Goal: Task Accomplishment & Management: Use online tool/utility

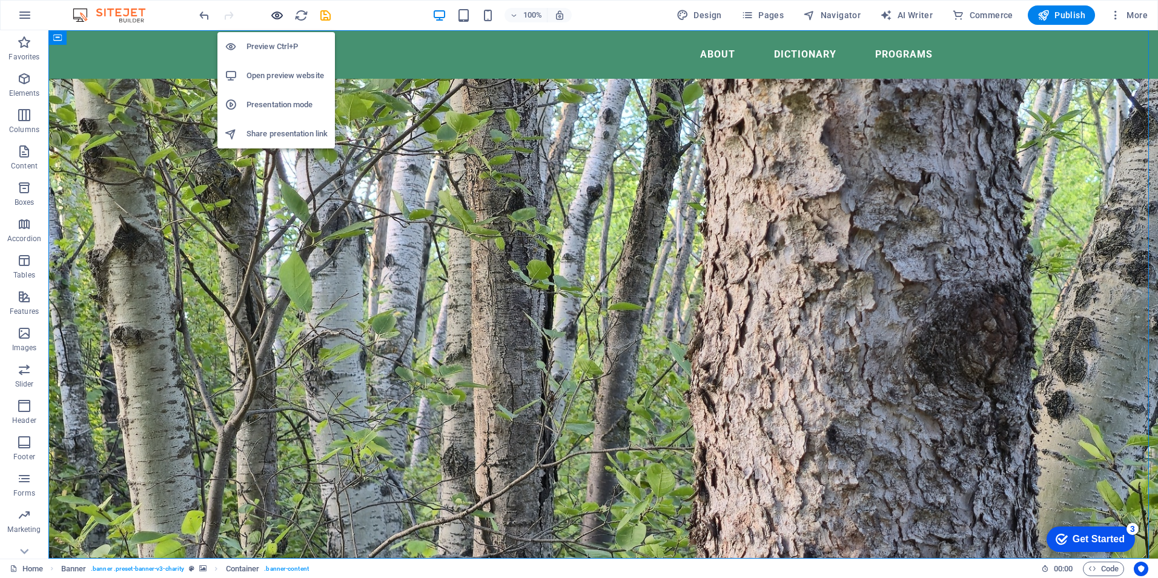
click at [279, 15] on icon "button" at bounding box center [277, 15] width 14 height 14
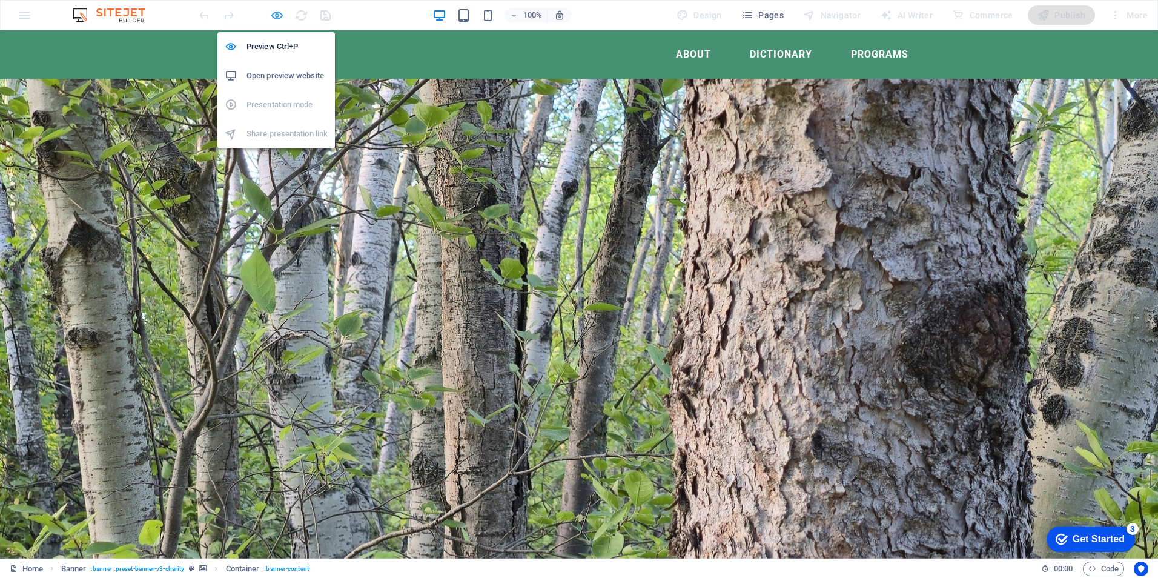
click at [274, 17] on icon "button" at bounding box center [277, 15] width 14 height 14
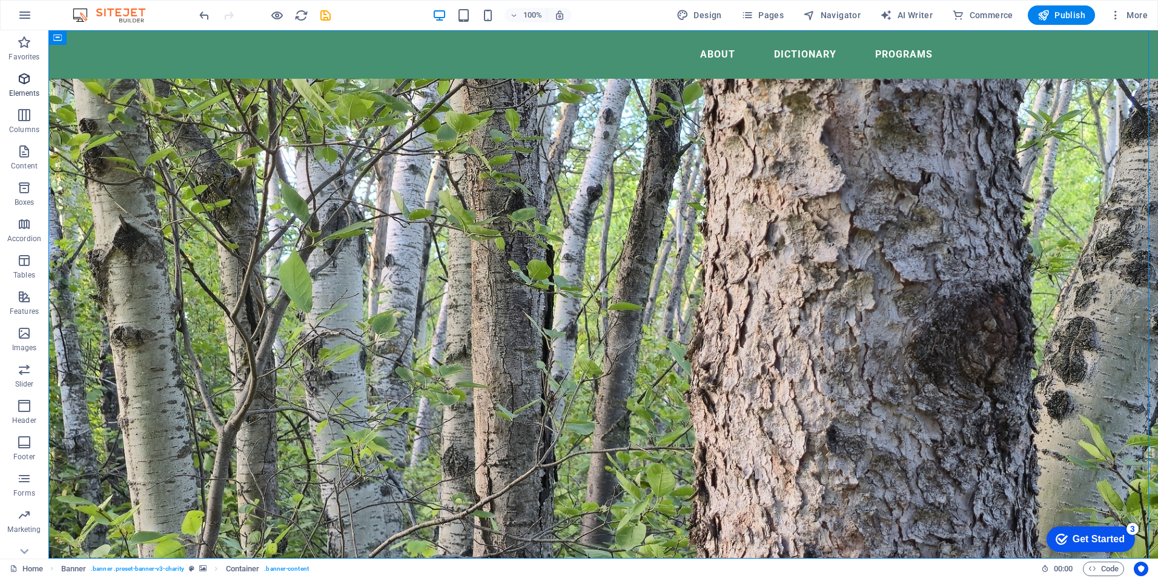
click at [27, 82] on icon "button" at bounding box center [24, 78] width 15 height 15
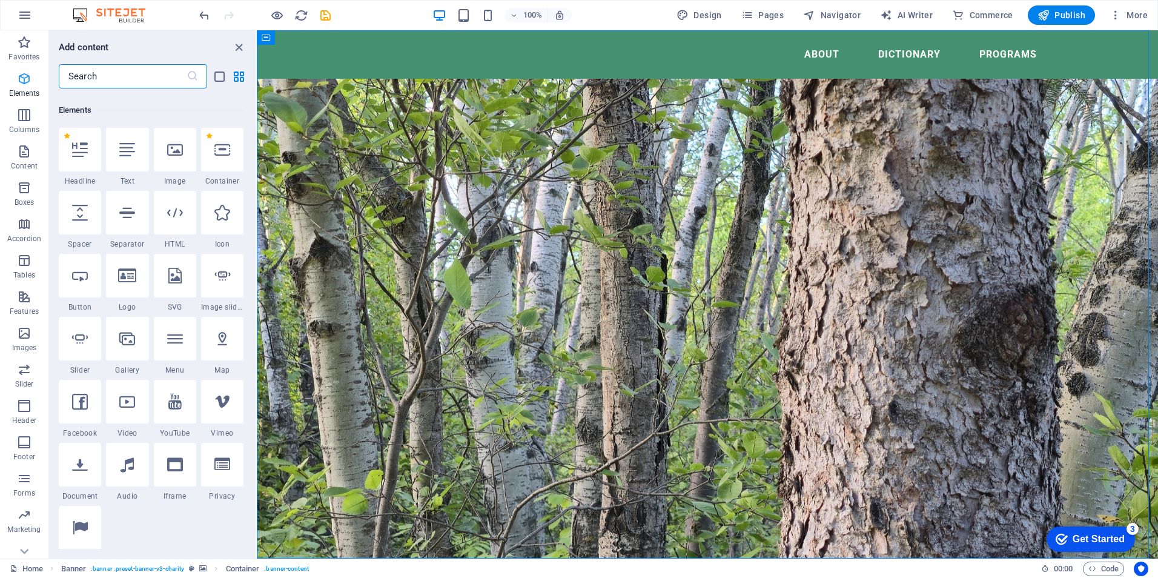
scroll to position [129, 0]
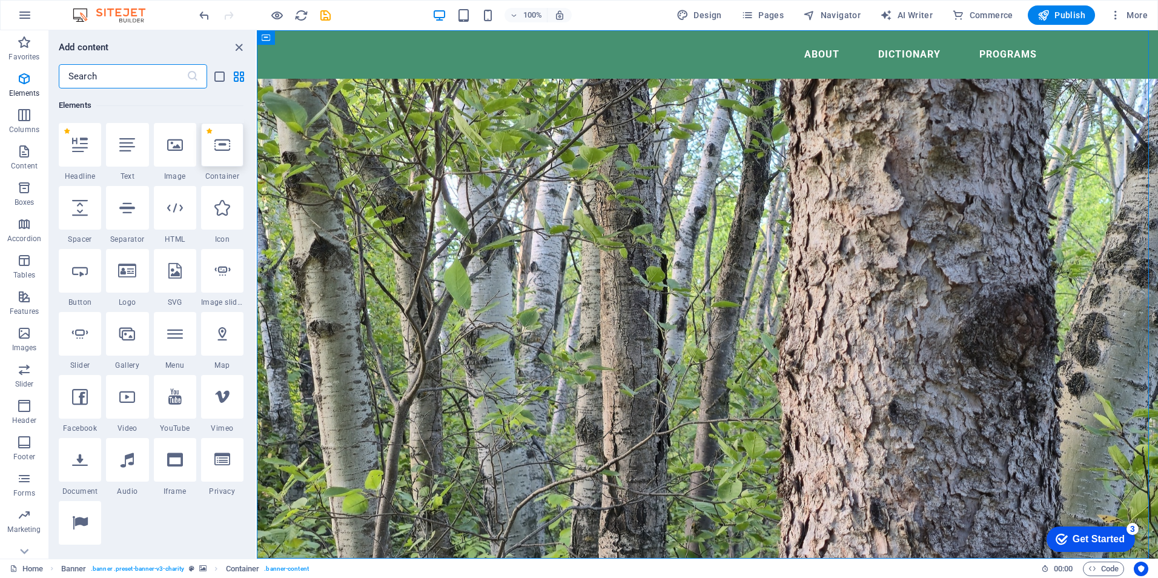
click at [220, 149] on icon at bounding box center [222, 145] width 16 height 16
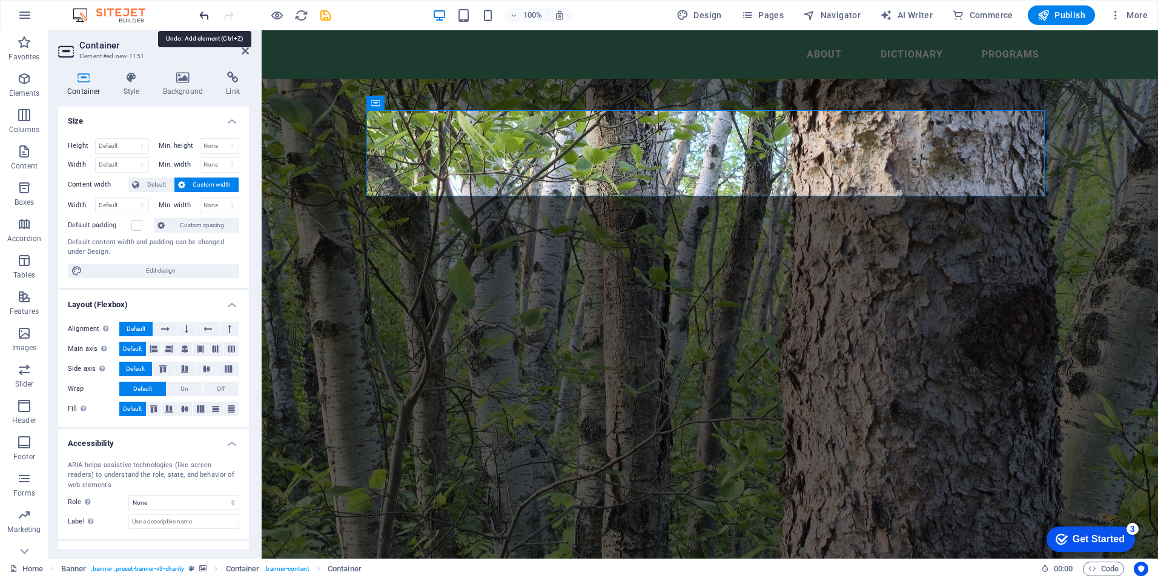
click at [203, 17] on icon "undo" at bounding box center [204, 15] width 14 height 14
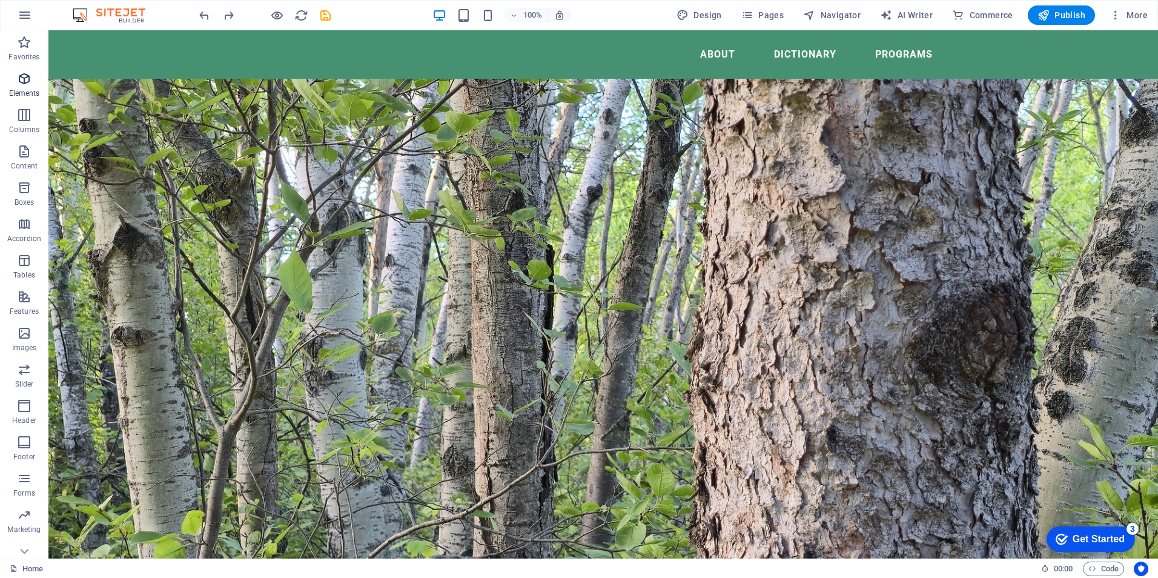
click at [24, 85] on icon "button" at bounding box center [24, 78] width 15 height 15
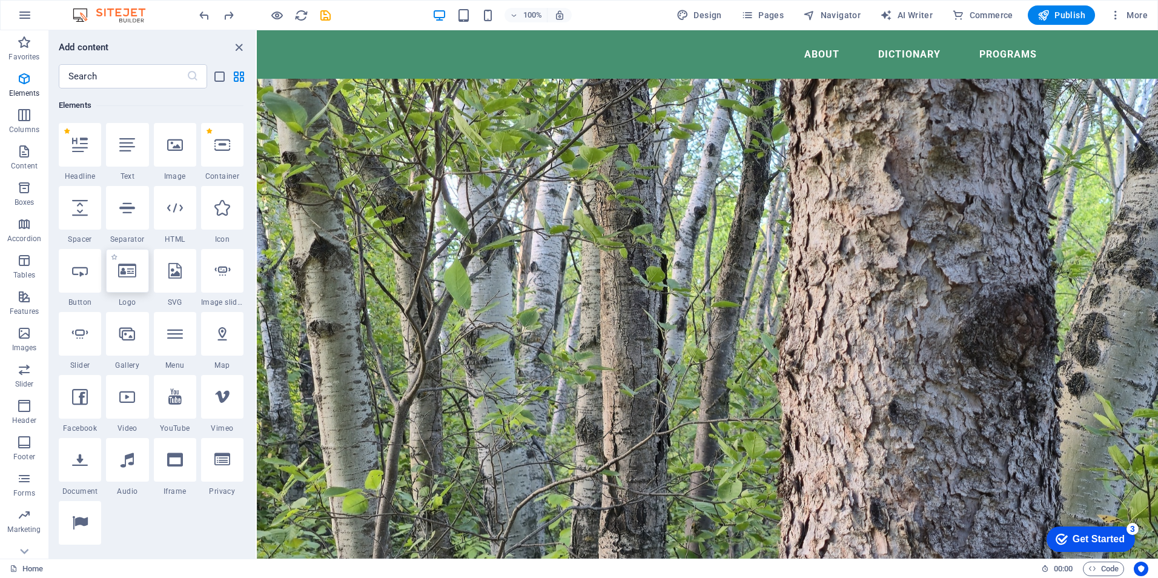
click at [123, 278] on icon at bounding box center [127, 271] width 18 height 16
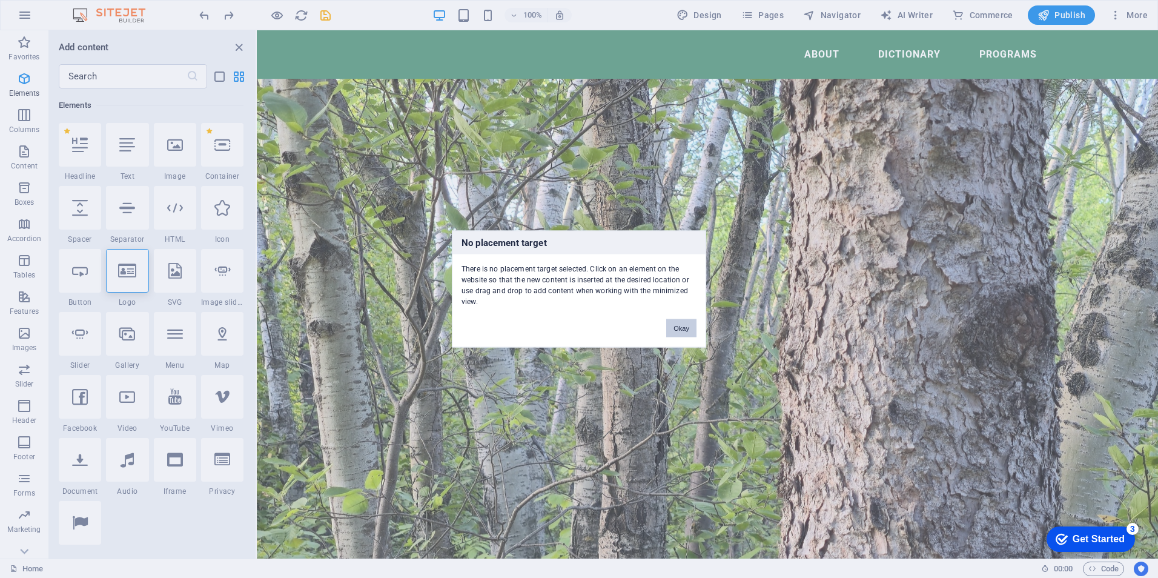
click at [682, 327] on button "Okay" at bounding box center [681, 328] width 30 height 18
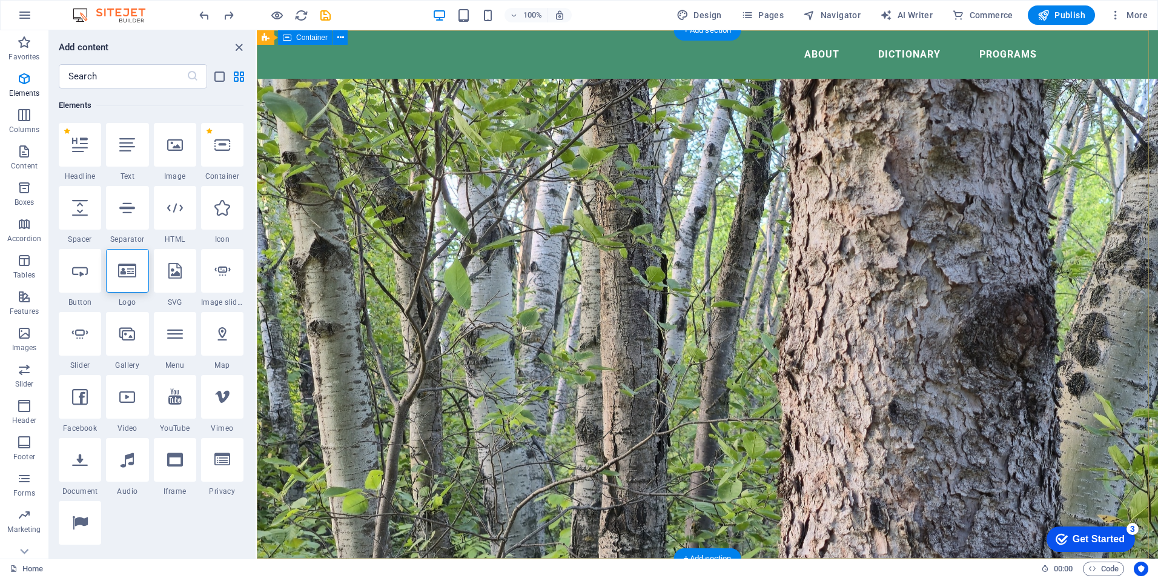
click at [129, 271] on icon at bounding box center [127, 271] width 18 height 16
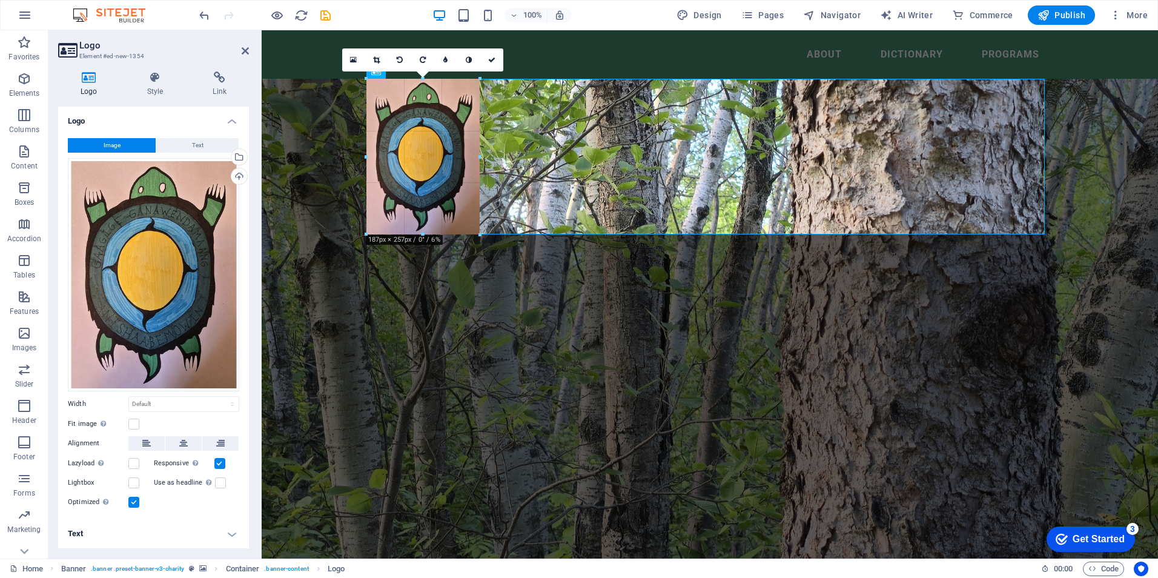
drag, startPoint x: 984, startPoint y: 81, endPoint x: 476, endPoint y: 232, distance: 529.9
type input "187"
select select "px"
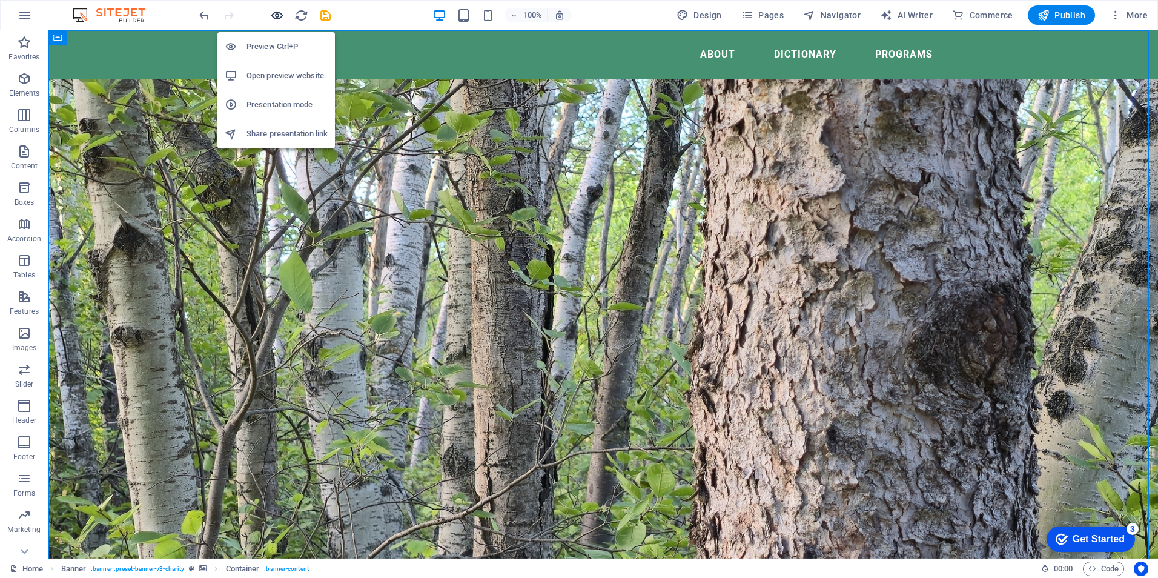
click at [280, 13] on icon "button" at bounding box center [277, 15] width 14 height 14
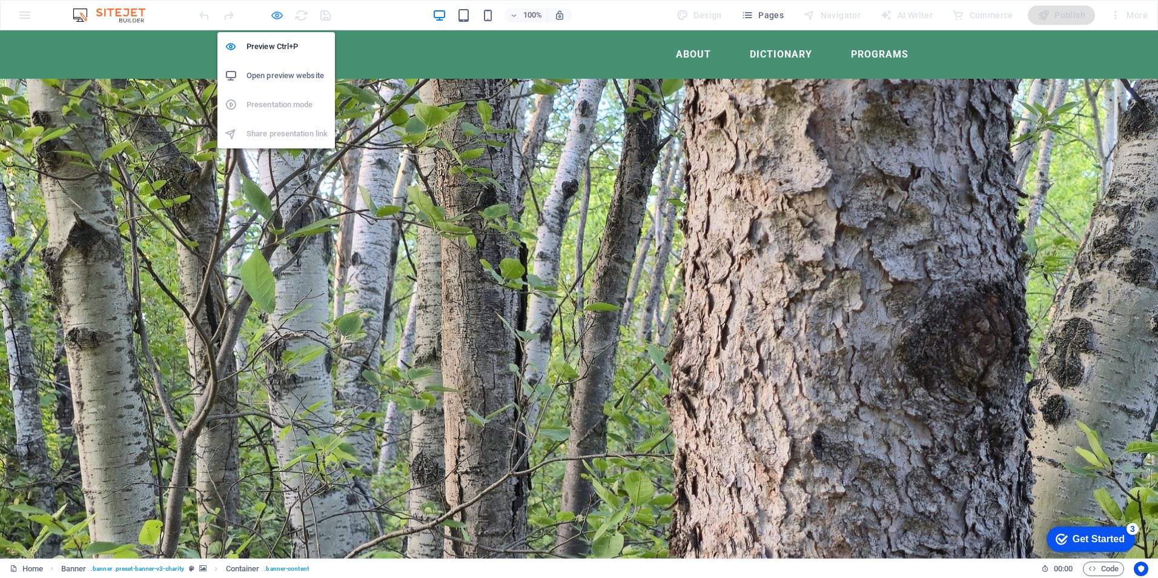
click at [277, 16] on icon "button" at bounding box center [277, 15] width 14 height 14
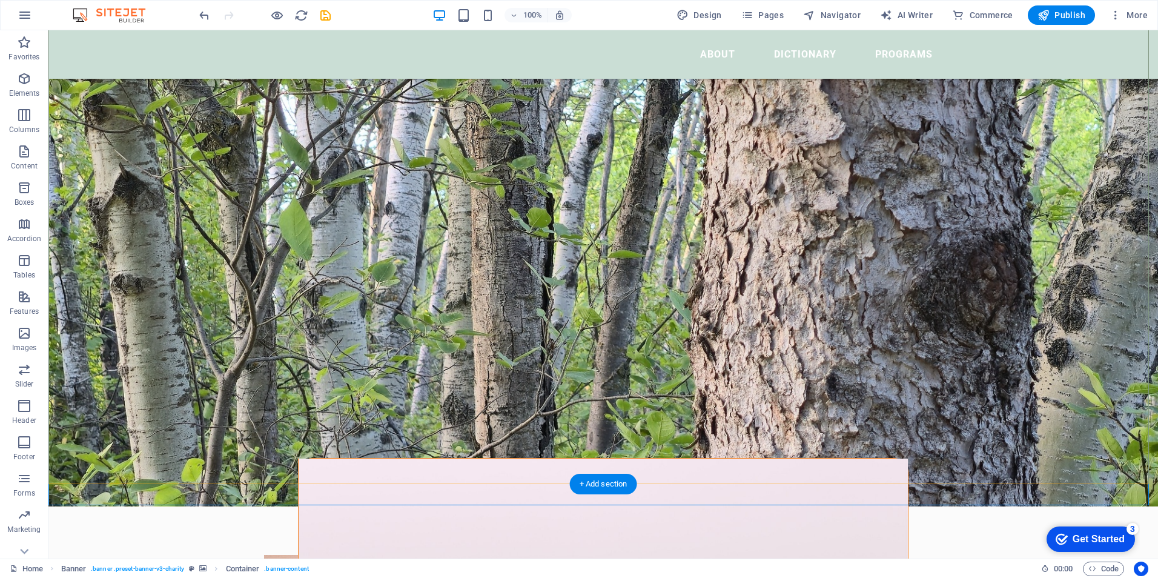
scroll to position [182, 0]
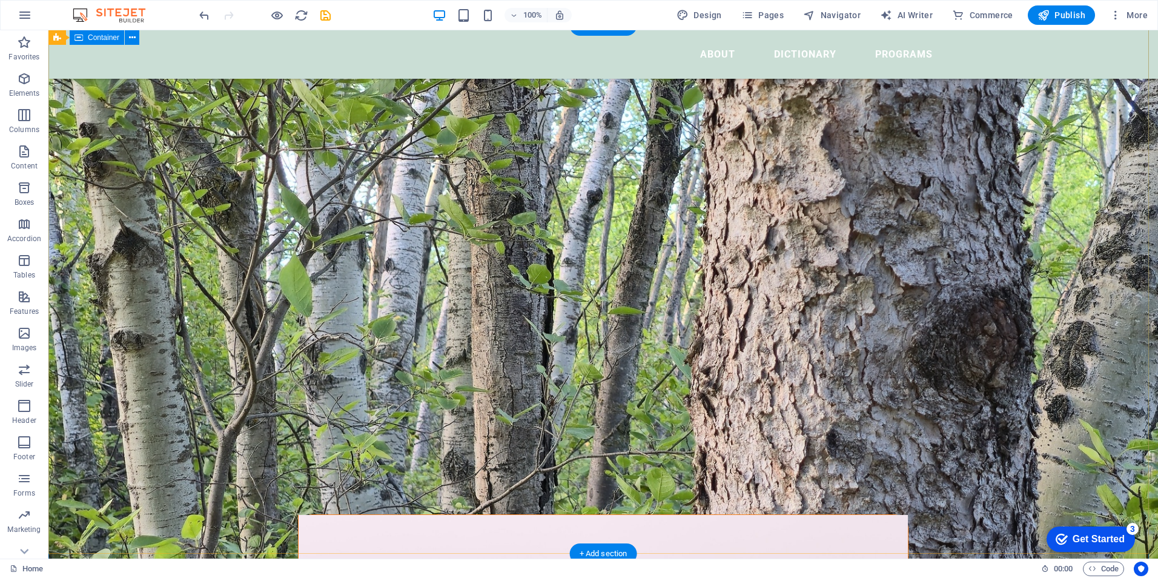
scroll to position [0, 0]
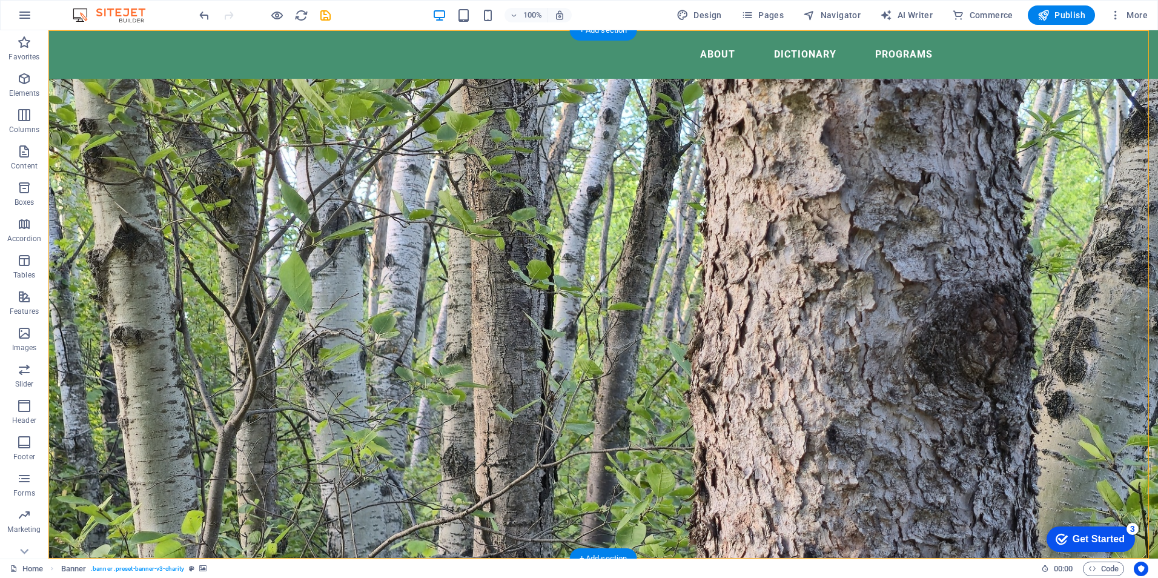
drag, startPoint x: 332, startPoint y: 109, endPoint x: 185, endPoint y: 116, distance: 146.7
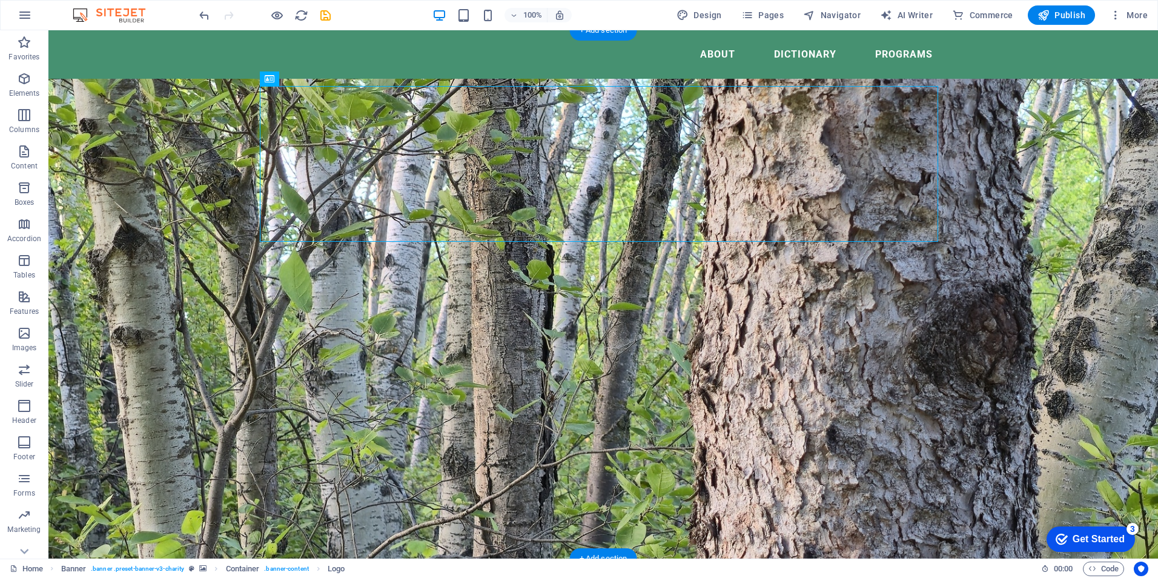
drag, startPoint x: 331, startPoint y: 111, endPoint x: 273, endPoint y: 117, distance: 58.5
drag, startPoint x: 339, startPoint y: 114, endPoint x: 280, endPoint y: 119, distance: 58.9
click at [280, 78] on span "Logo" at bounding box center [287, 78] width 16 height 7
click at [311, 76] on button at bounding box center [307, 78] width 15 height 15
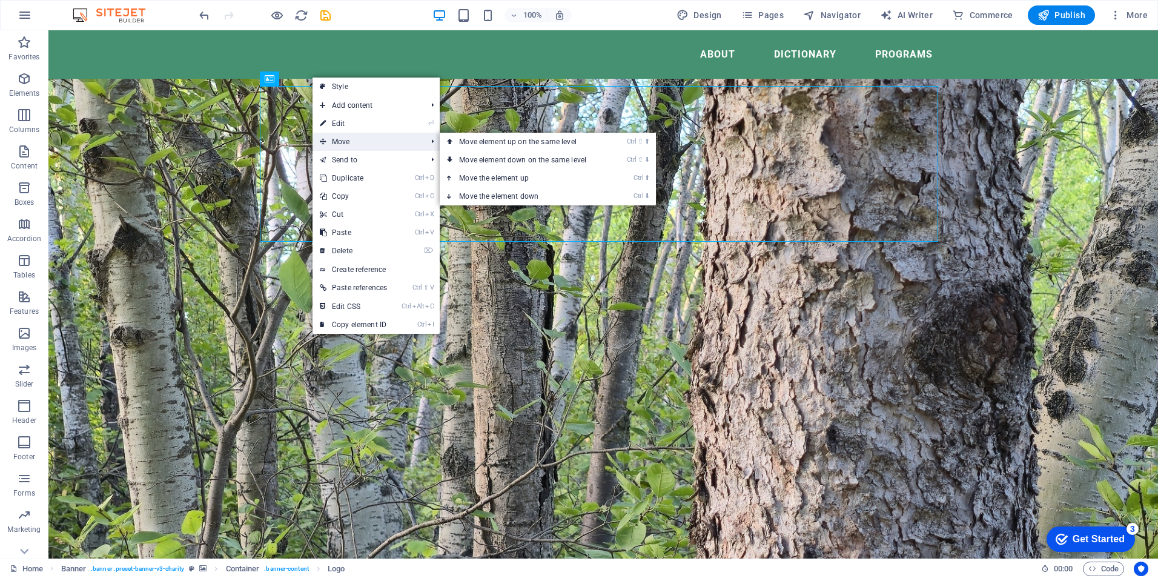
click at [343, 137] on span "Move" at bounding box center [366, 142] width 109 height 18
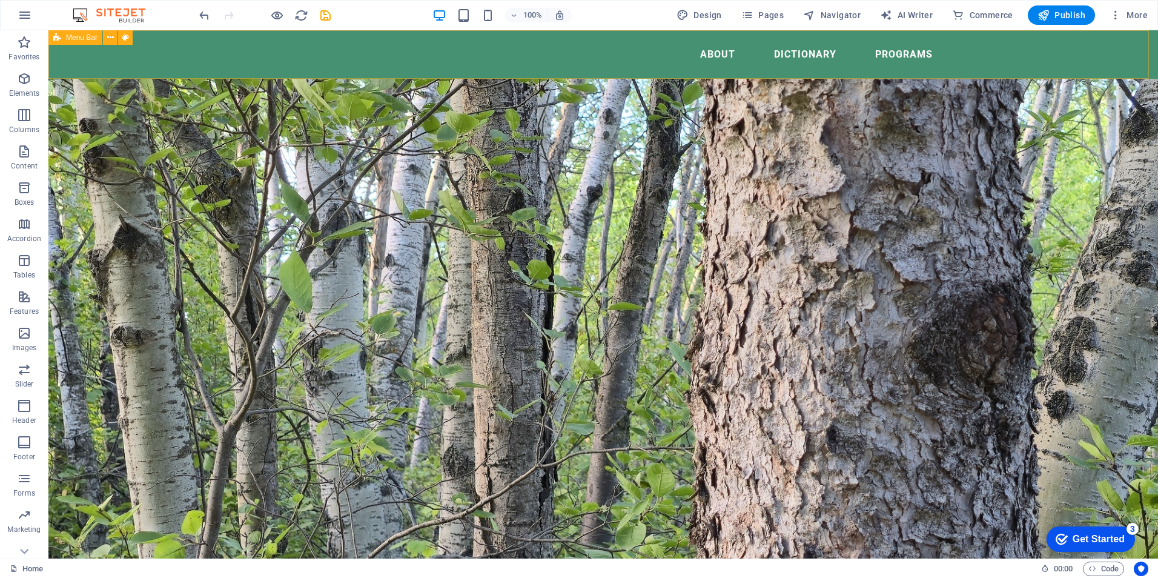
click at [179, 56] on div "About Dictionary Programs" at bounding box center [602, 54] width 1109 height 48
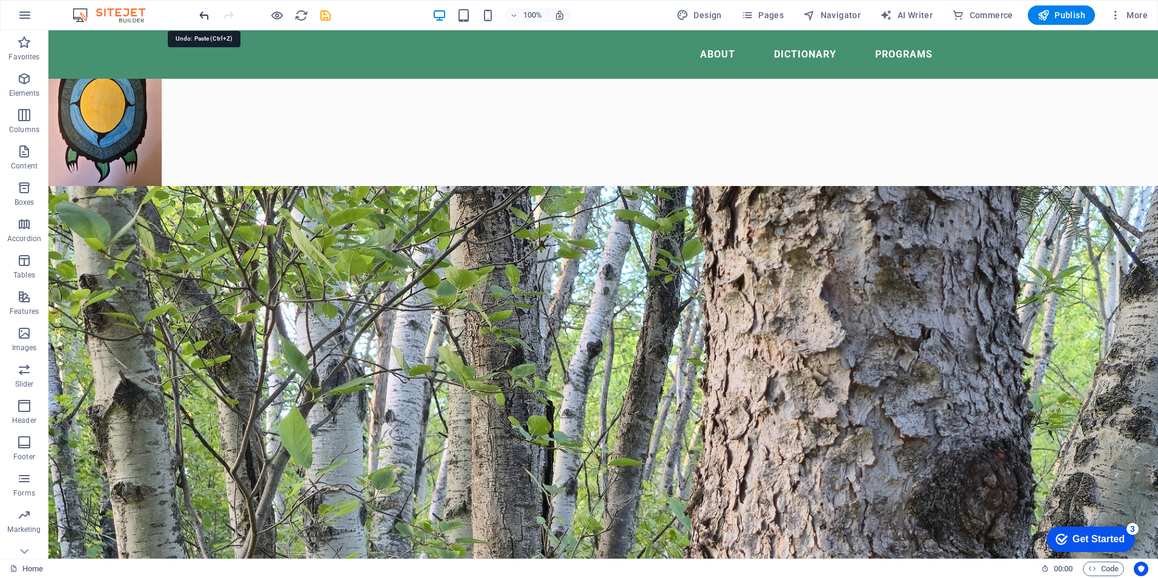
click at [206, 13] on icon "undo" at bounding box center [204, 15] width 14 height 14
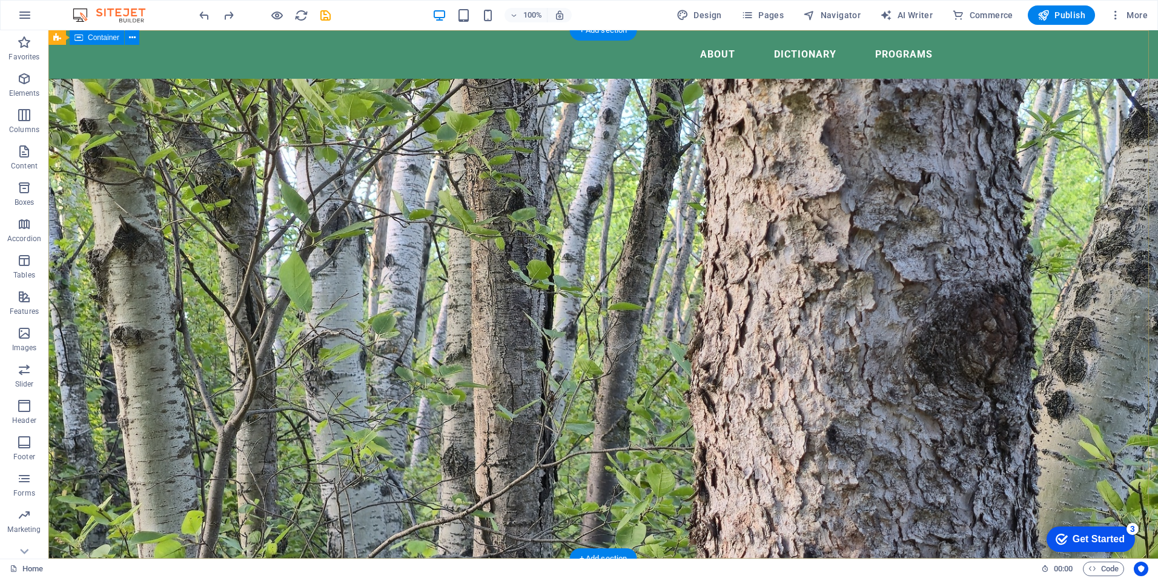
click at [201, 13] on icon "undo" at bounding box center [204, 15] width 14 height 14
click at [22, 85] on icon "button" at bounding box center [24, 78] width 15 height 15
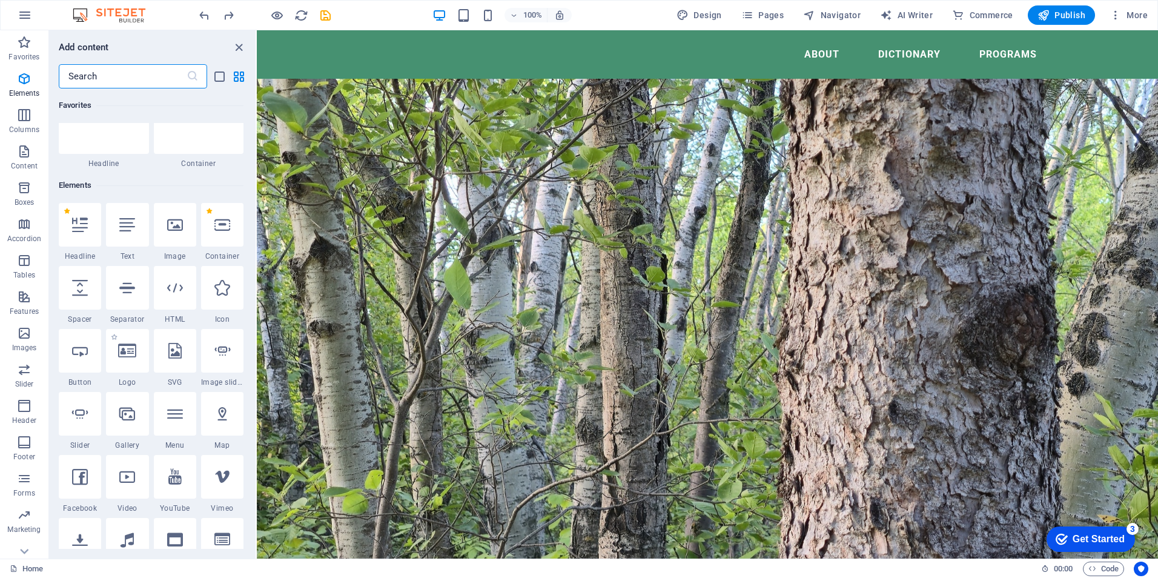
scroll to position [129, 0]
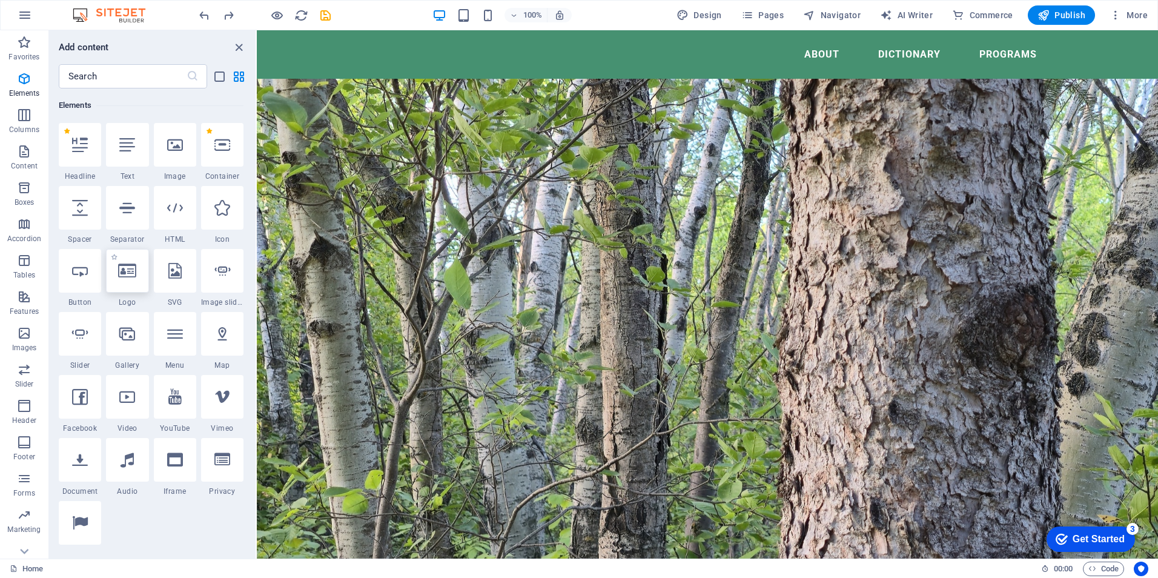
click at [128, 277] on icon at bounding box center [127, 271] width 18 height 16
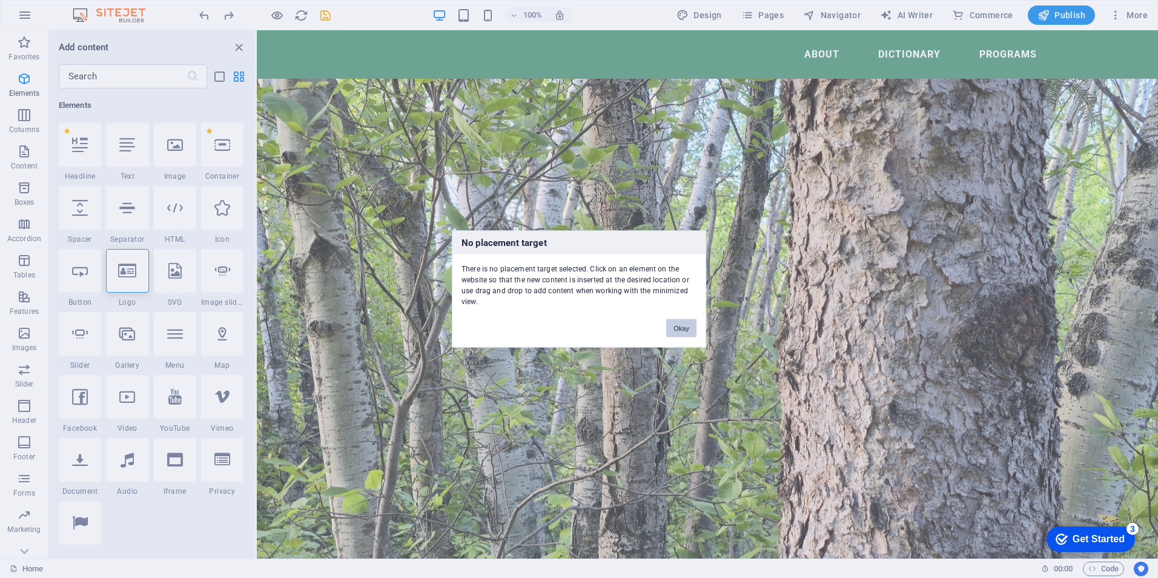
click at [684, 329] on button "Okay" at bounding box center [681, 328] width 30 height 18
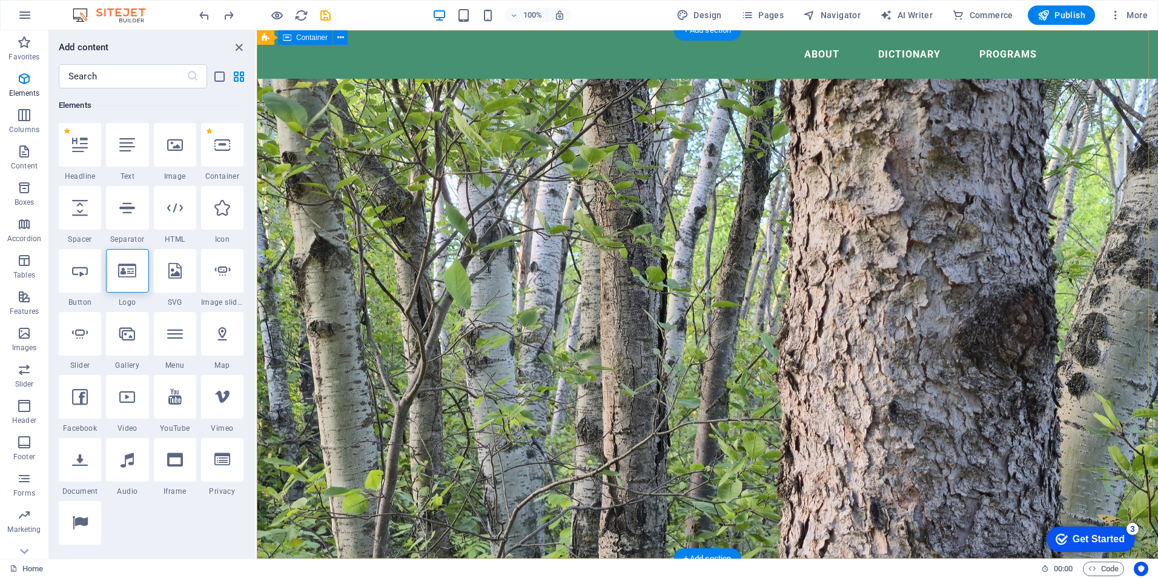
click at [127, 268] on icon at bounding box center [127, 271] width 18 height 16
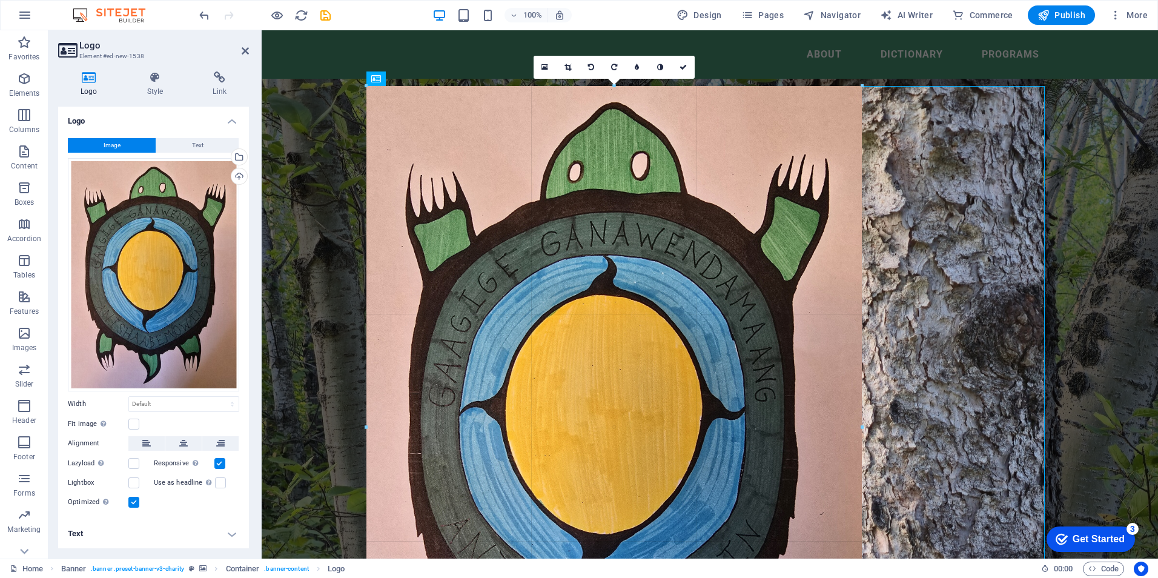
drag, startPoint x: 984, startPoint y: 86, endPoint x: 394, endPoint y: 255, distance: 614.6
type input "818"
select select "px"
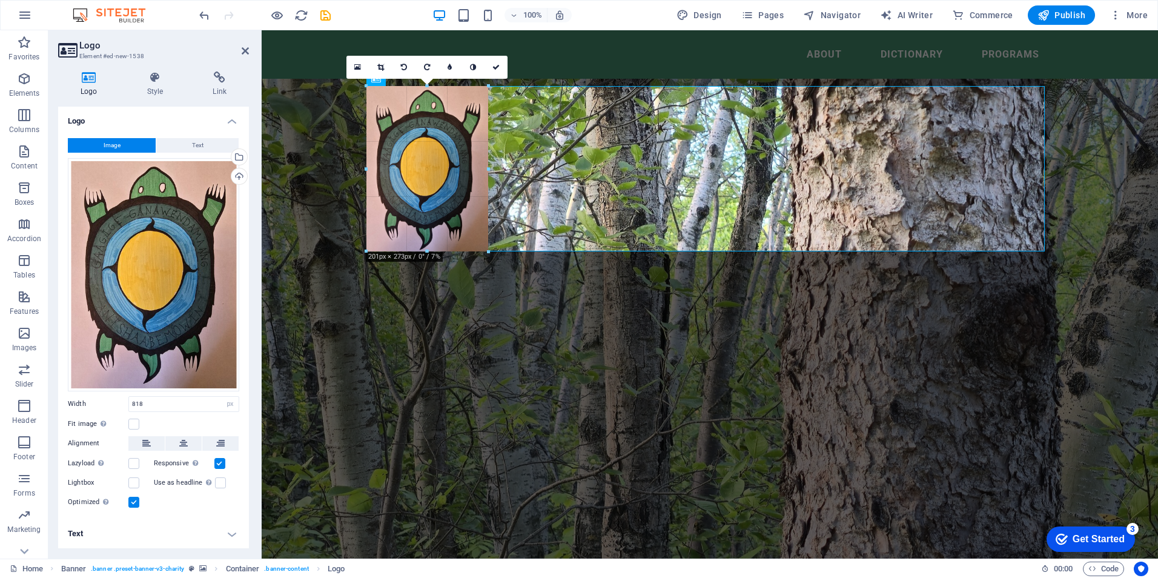
drag, startPoint x: 859, startPoint y: 88, endPoint x: 486, endPoint y: 235, distance: 401.3
type input "201"
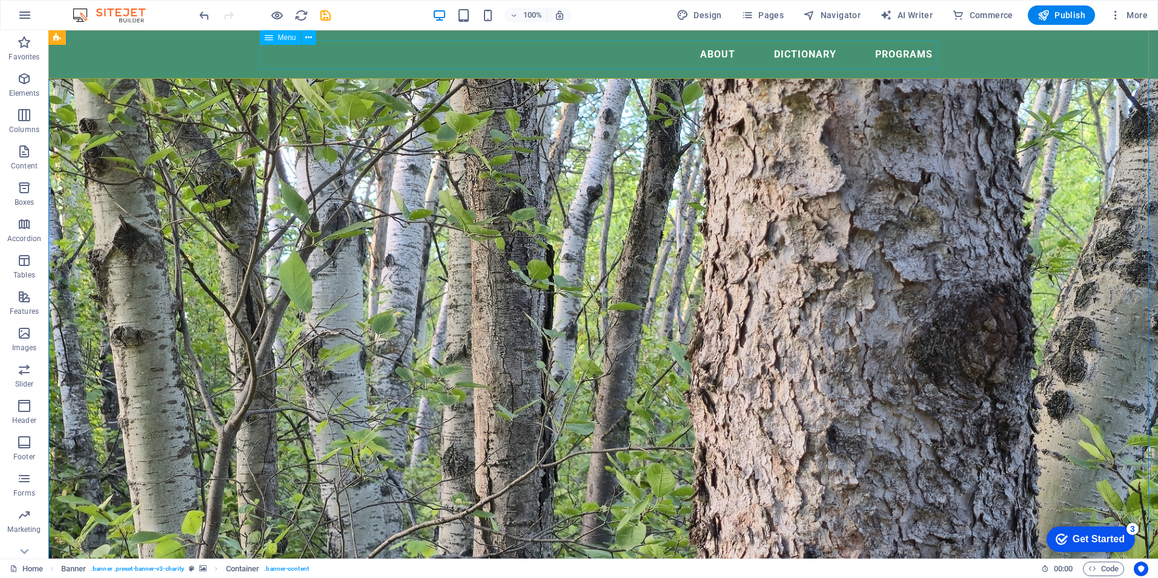
click at [711, 53] on nav "About Dictionary Programs" at bounding box center [603, 54] width 678 height 29
click at [761, 13] on span "Pages" at bounding box center [762, 15] width 42 height 12
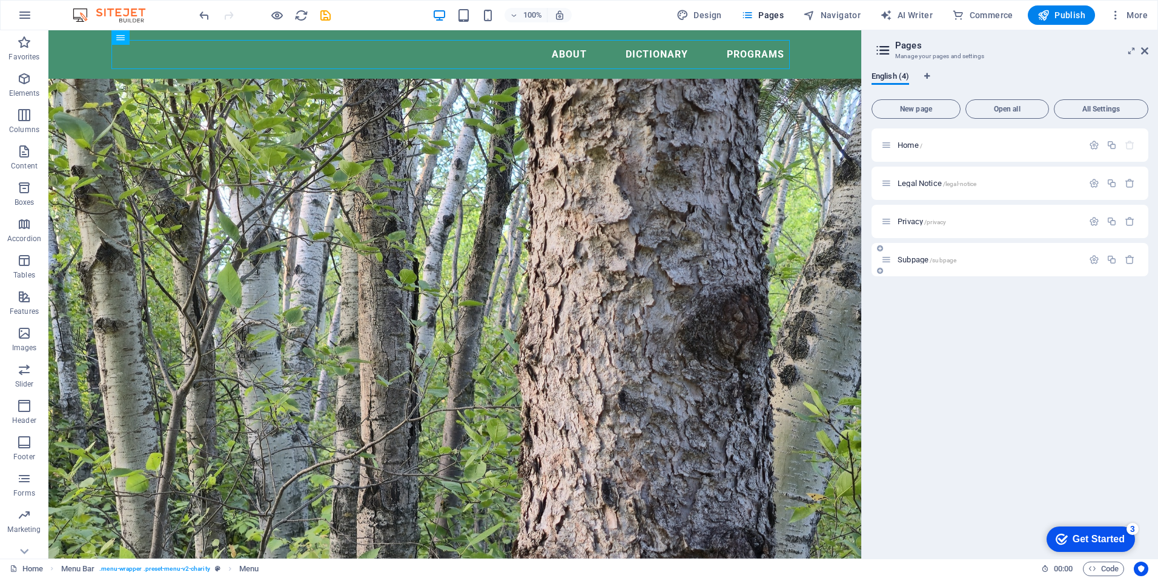
click at [914, 260] on span "Subpage /subpage" at bounding box center [926, 259] width 59 height 9
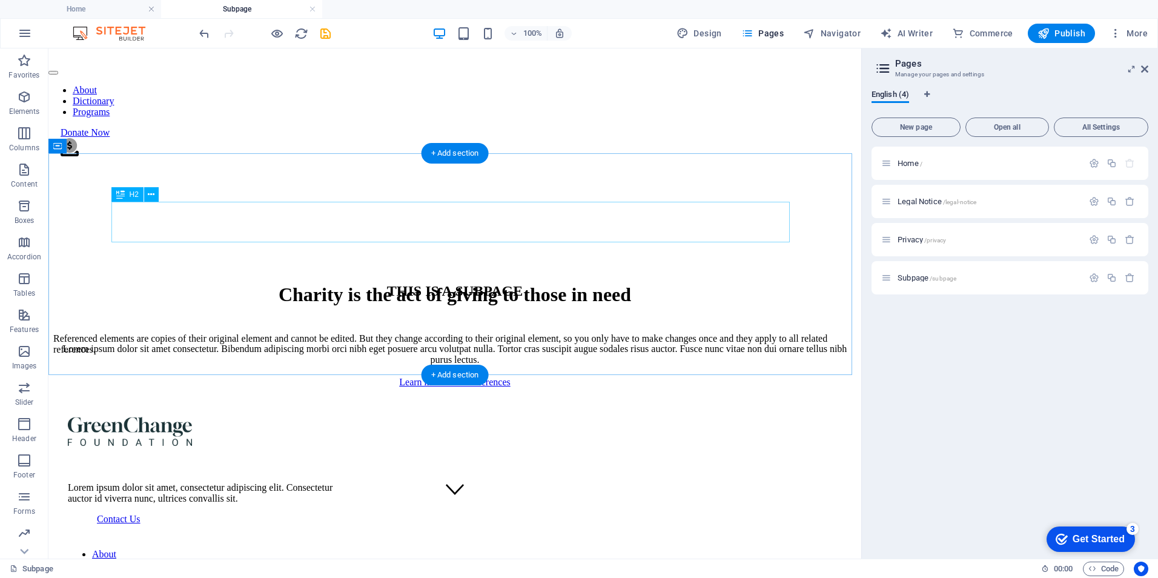
scroll to position [0, 0]
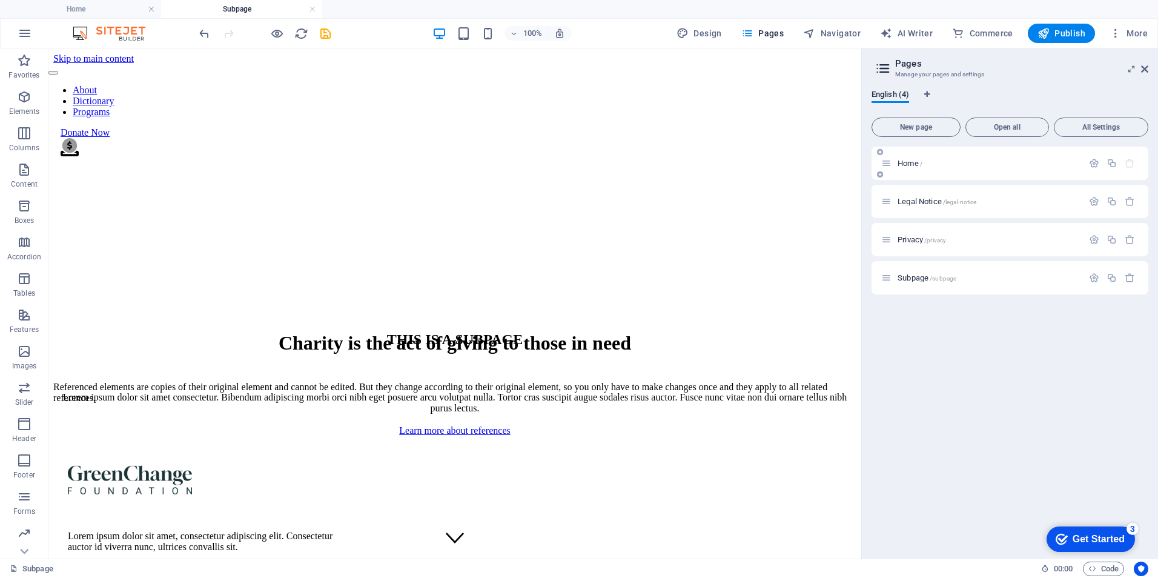
click at [906, 160] on span "Home /" at bounding box center [909, 163] width 25 height 9
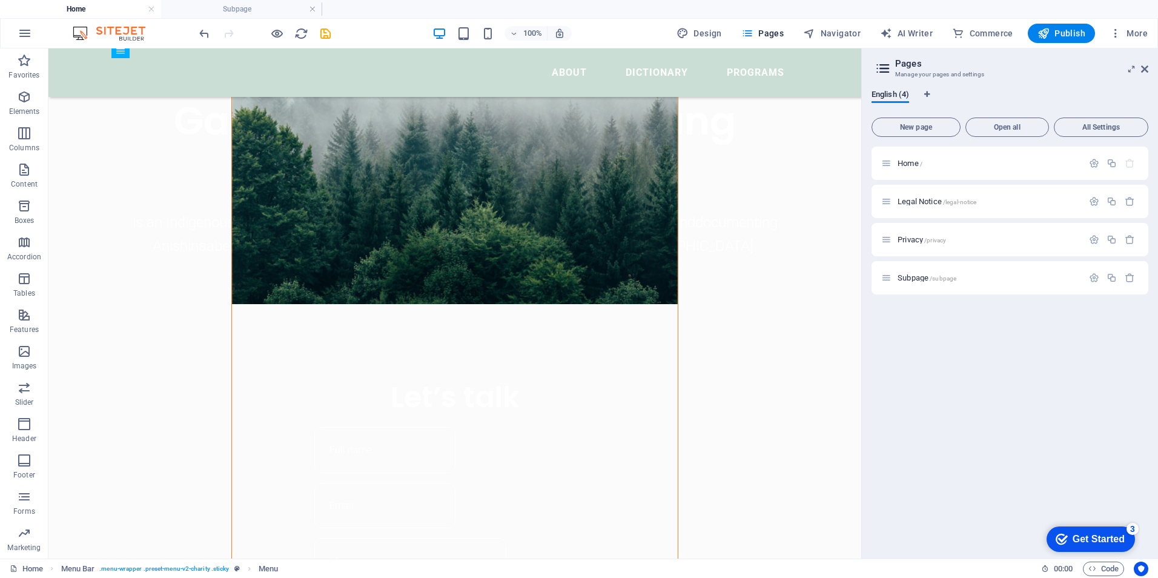
scroll to position [848, 0]
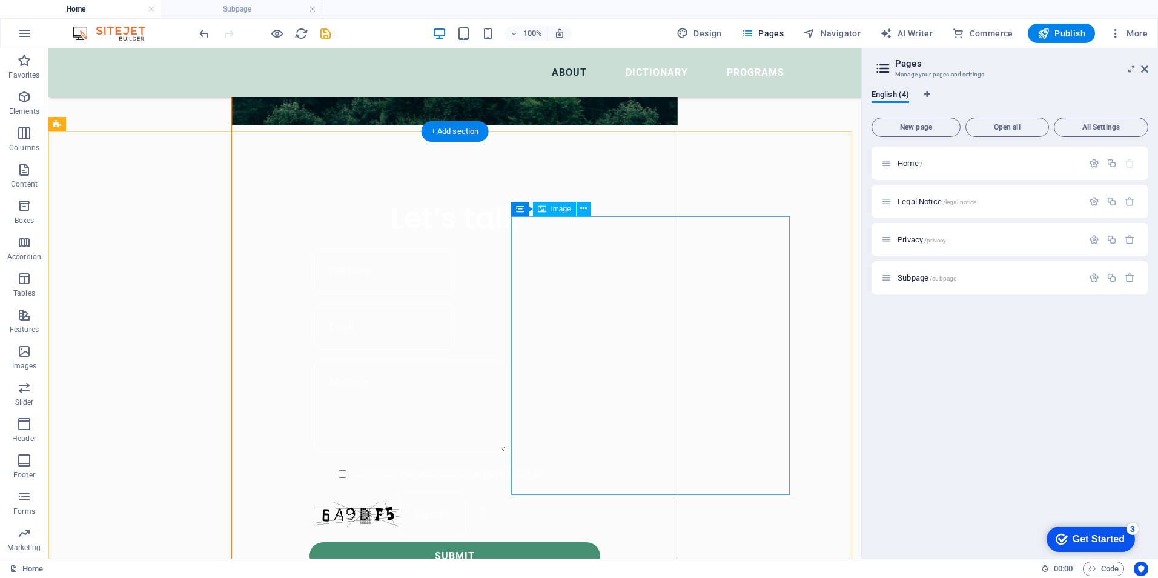
scroll to position [908, 0]
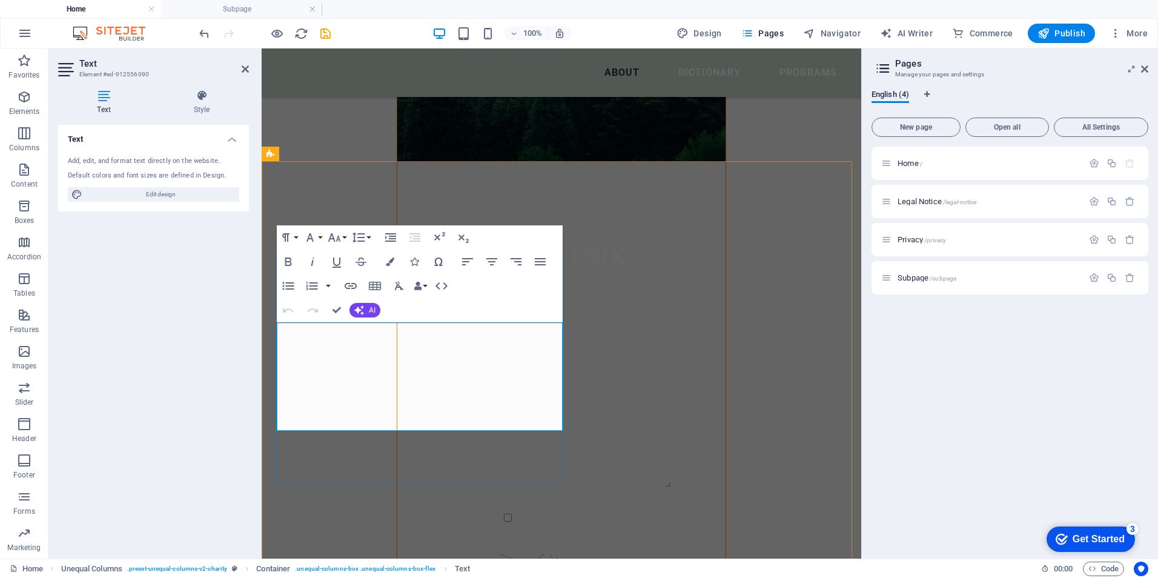
drag, startPoint x: 280, startPoint y: 330, endPoint x: 533, endPoint y: 419, distance: 268.8
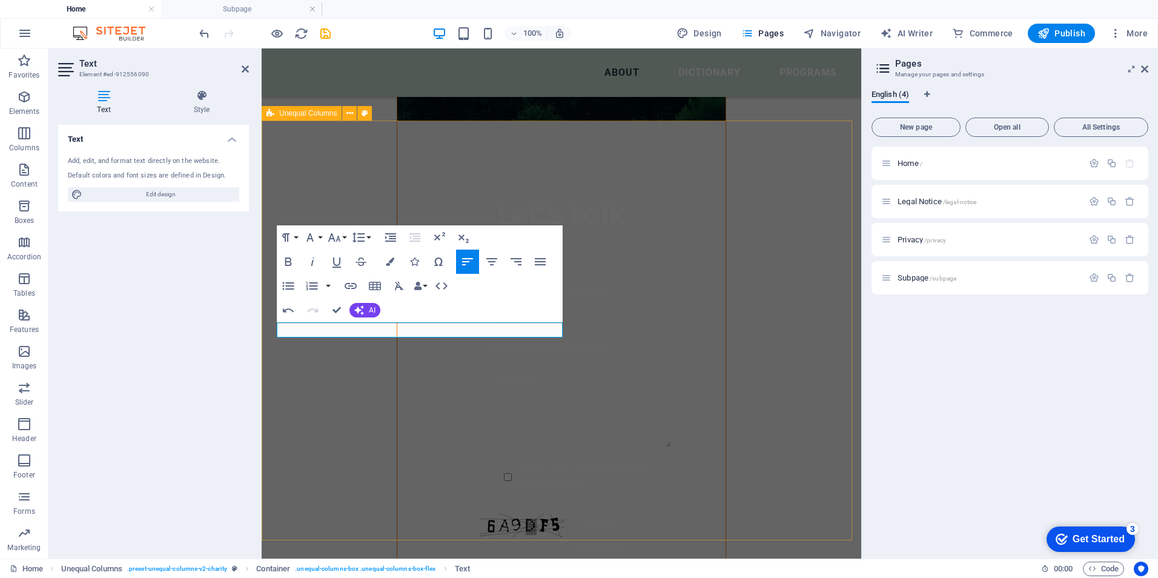
scroll to position [929, 0]
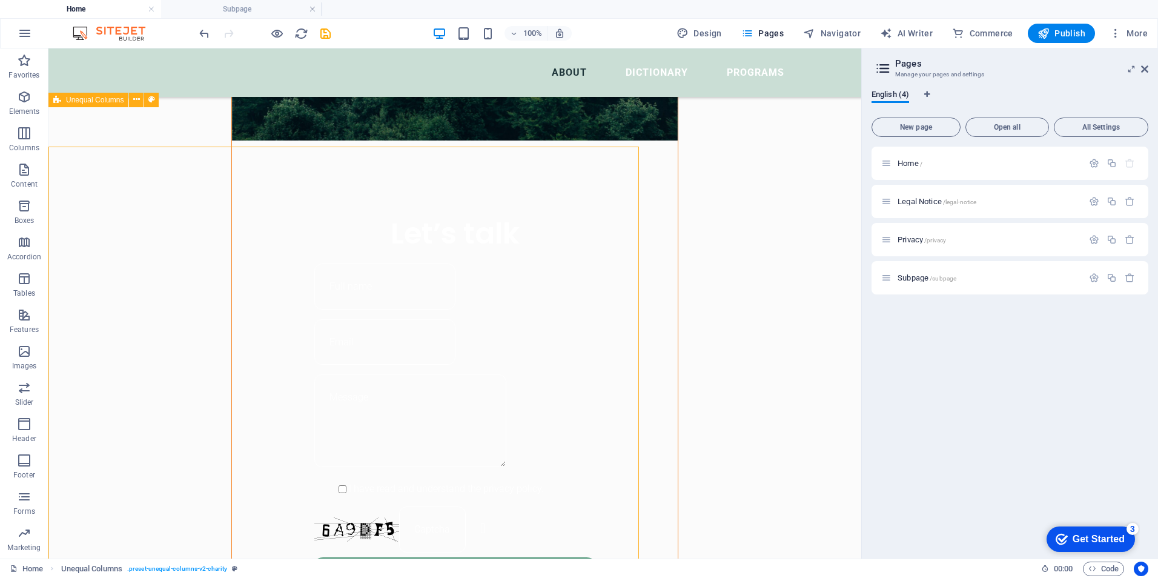
scroll to position [923, 0]
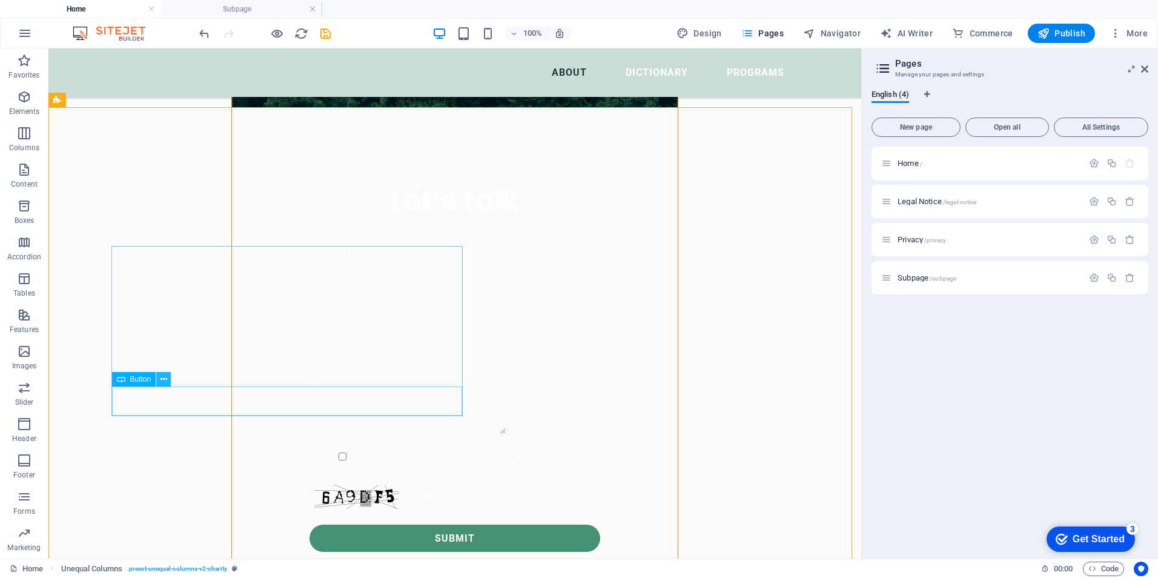
click at [165, 377] on icon at bounding box center [163, 379] width 7 height 13
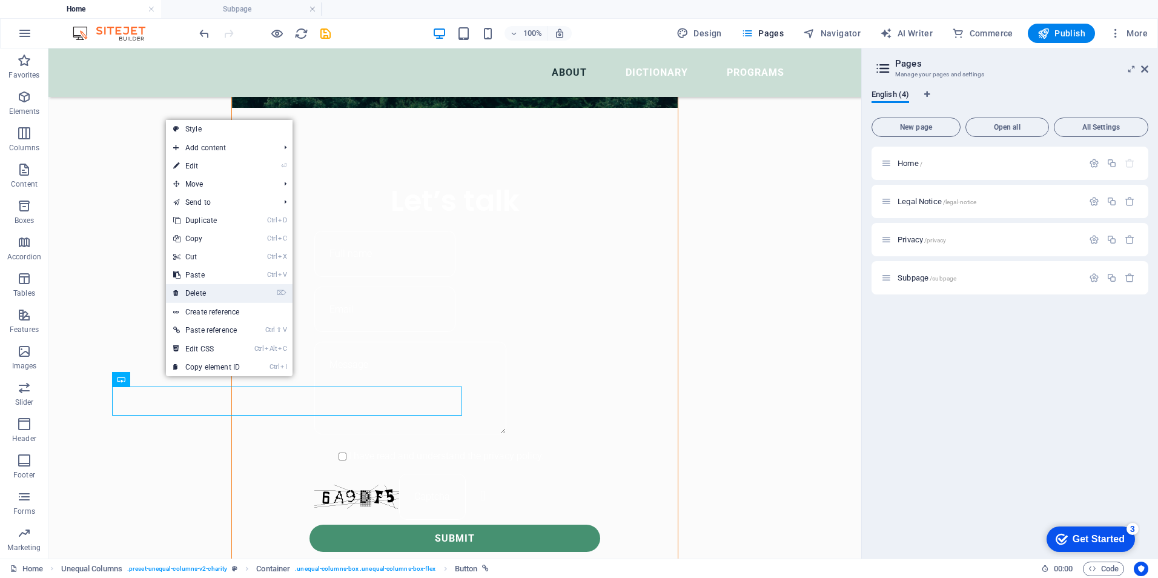
click at [204, 290] on link "⌦ Delete" at bounding box center [206, 293] width 81 height 18
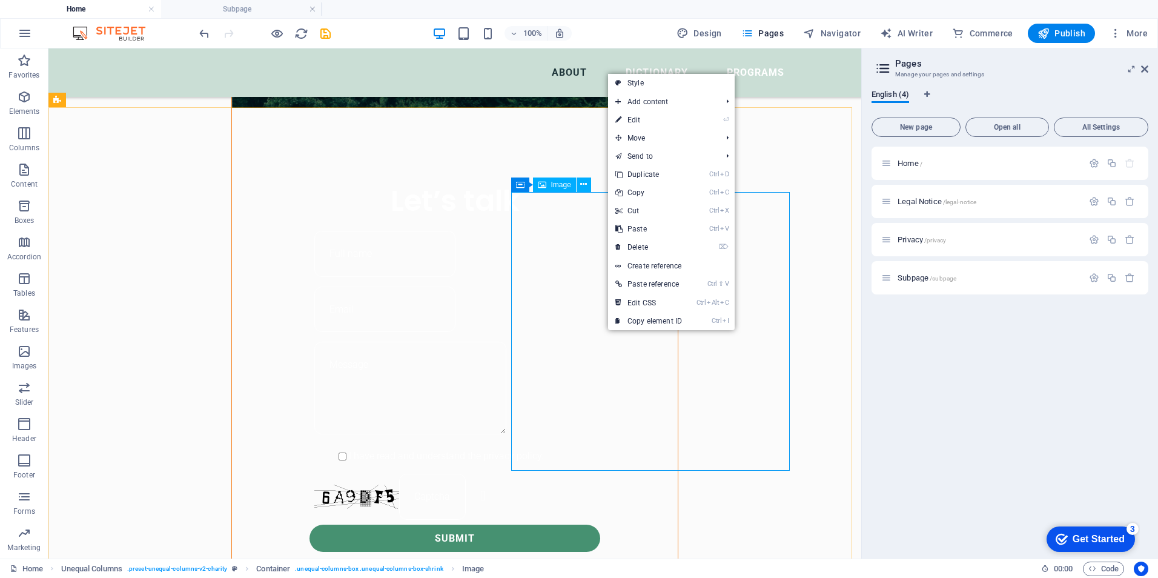
click at [552, 186] on span "Image" at bounding box center [561, 184] width 20 height 7
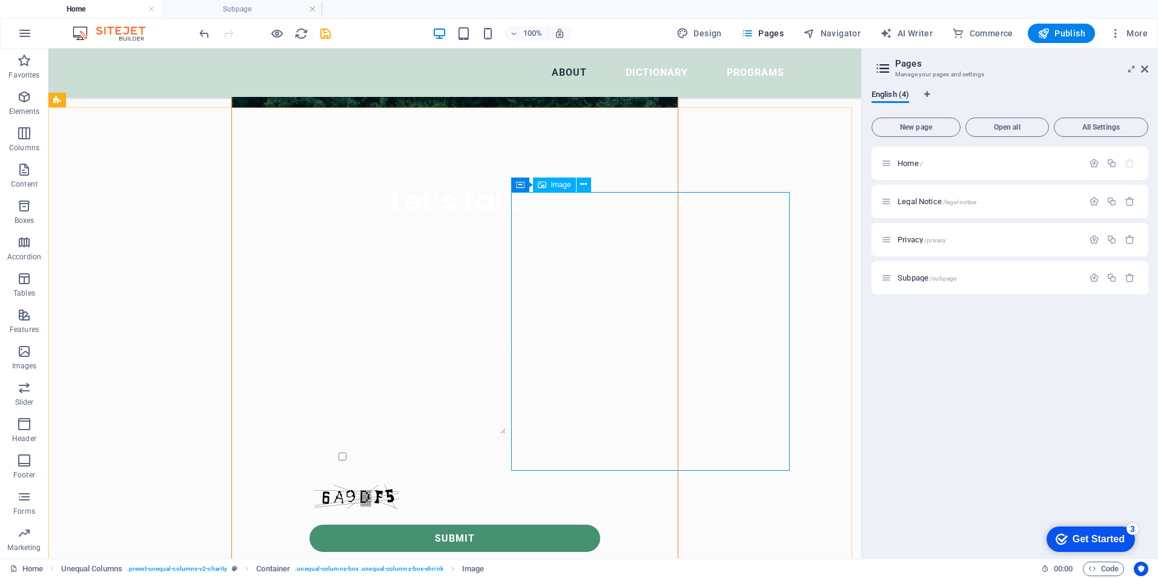
click at [552, 185] on span "Image" at bounding box center [561, 184] width 20 height 7
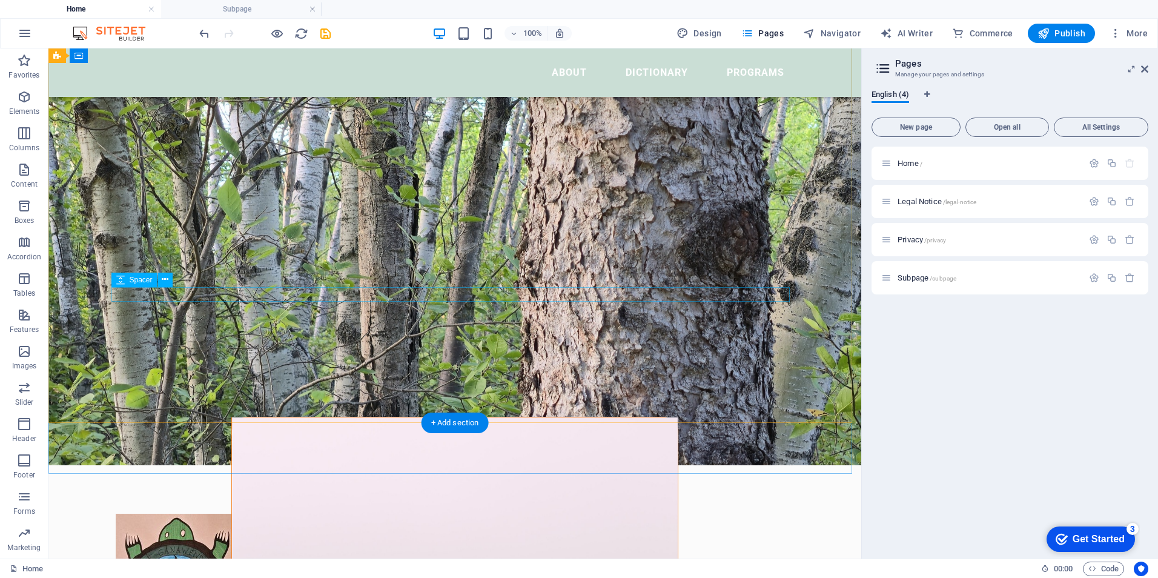
scroll to position [136, 0]
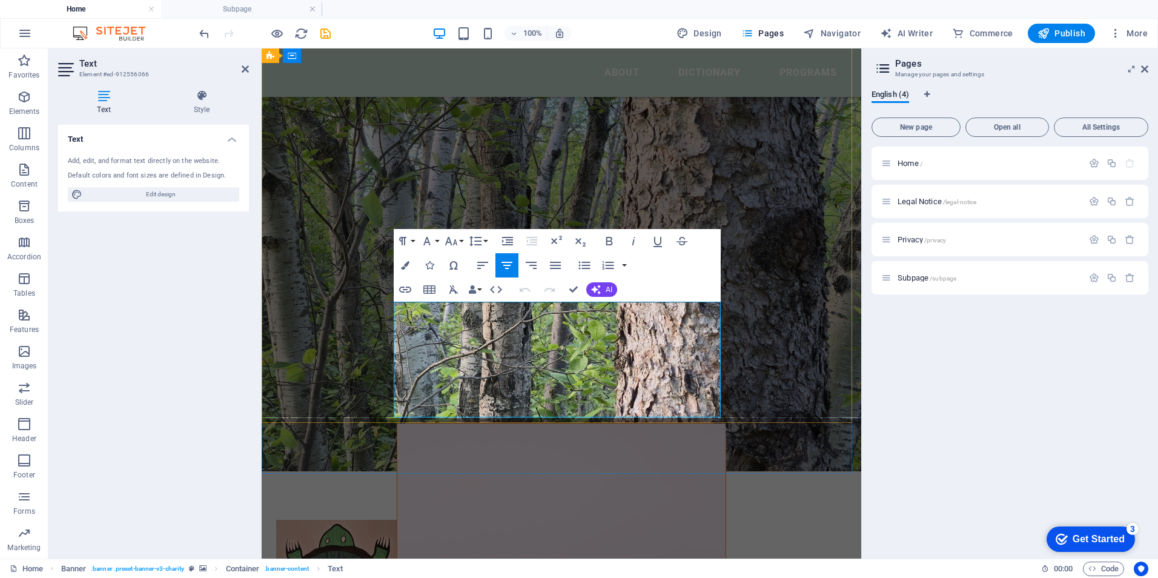
drag, startPoint x: 398, startPoint y: 317, endPoint x: 622, endPoint y: 410, distance: 242.4
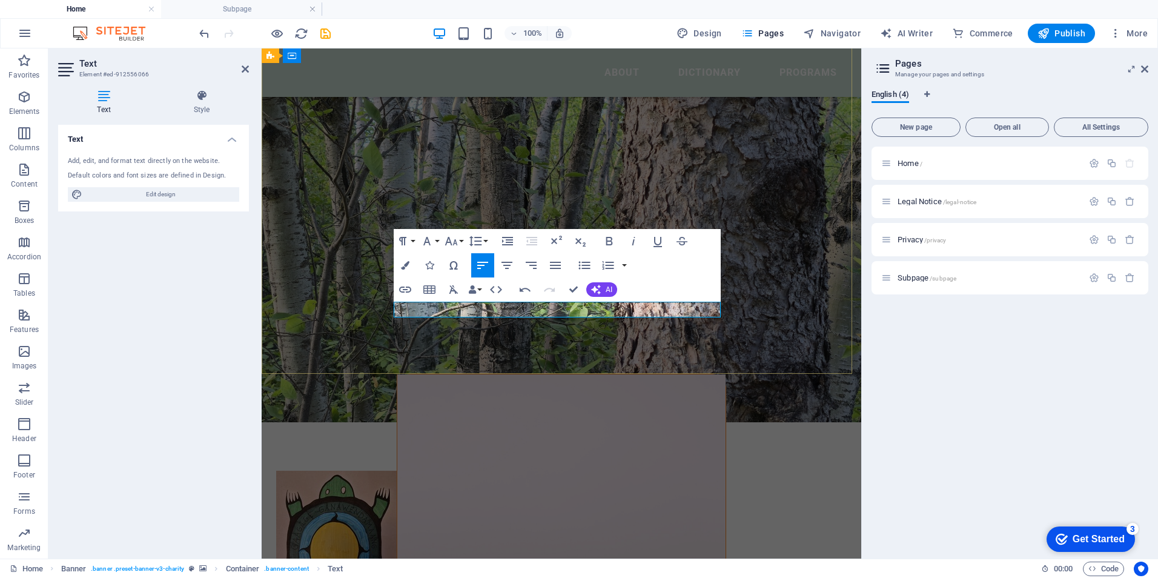
click at [205, 33] on icon "undo" at bounding box center [204, 34] width 14 height 14
click at [200, 36] on icon "undo" at bounding box center [204, 34] width 14 height 14
click at [200, 31] on icon "undo" at bounding box center [204, 34] width 14 height 14
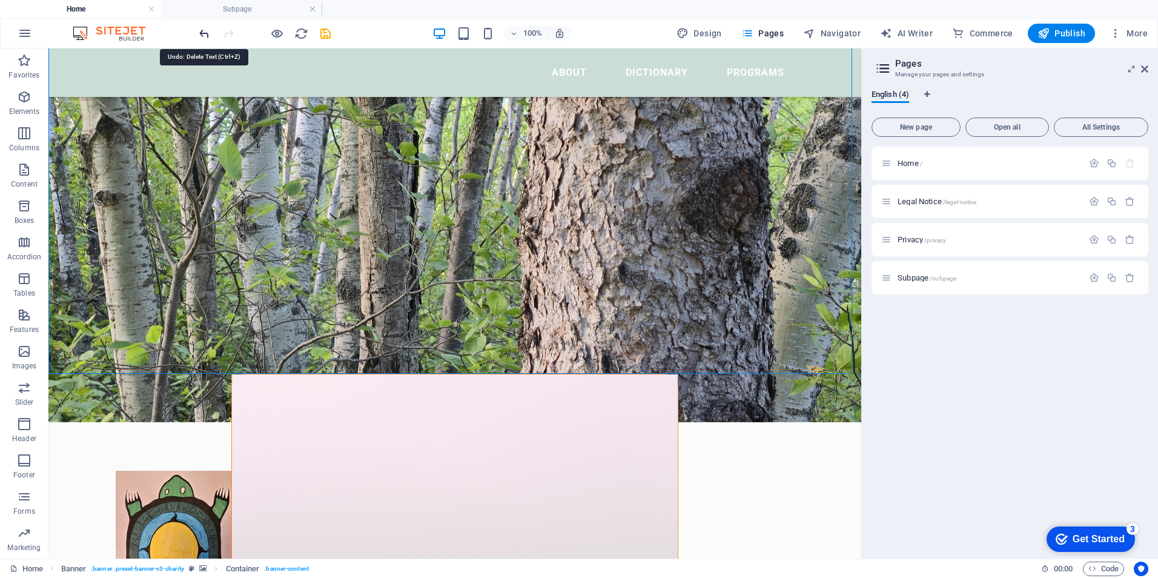
click at [202, 32] on icon "undo" at bounding box center [204, 34] width 14 height 14
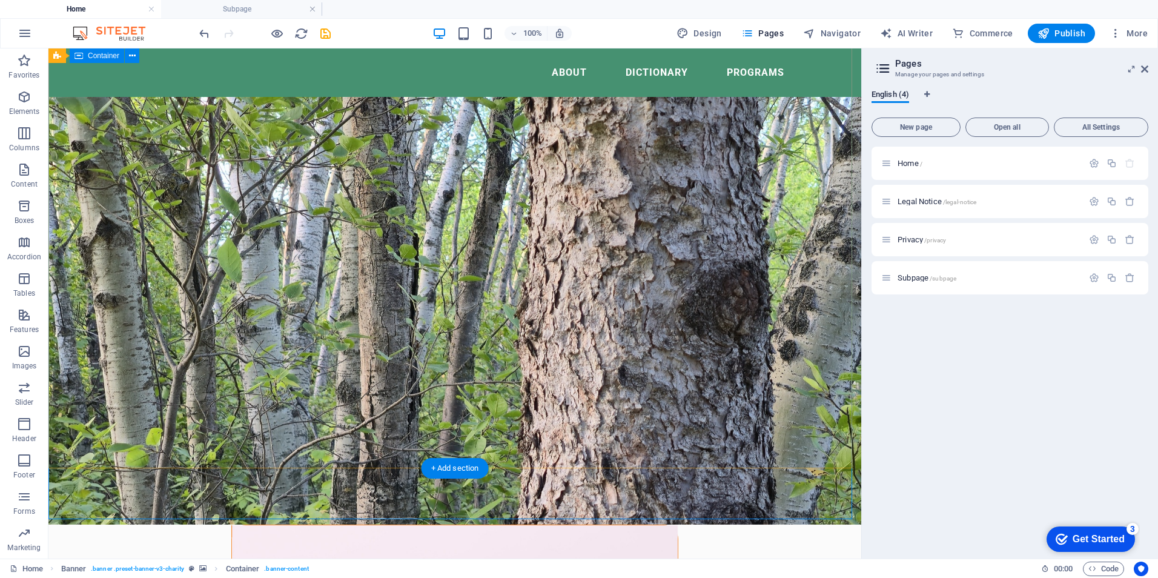
scroll to position [0, 0]
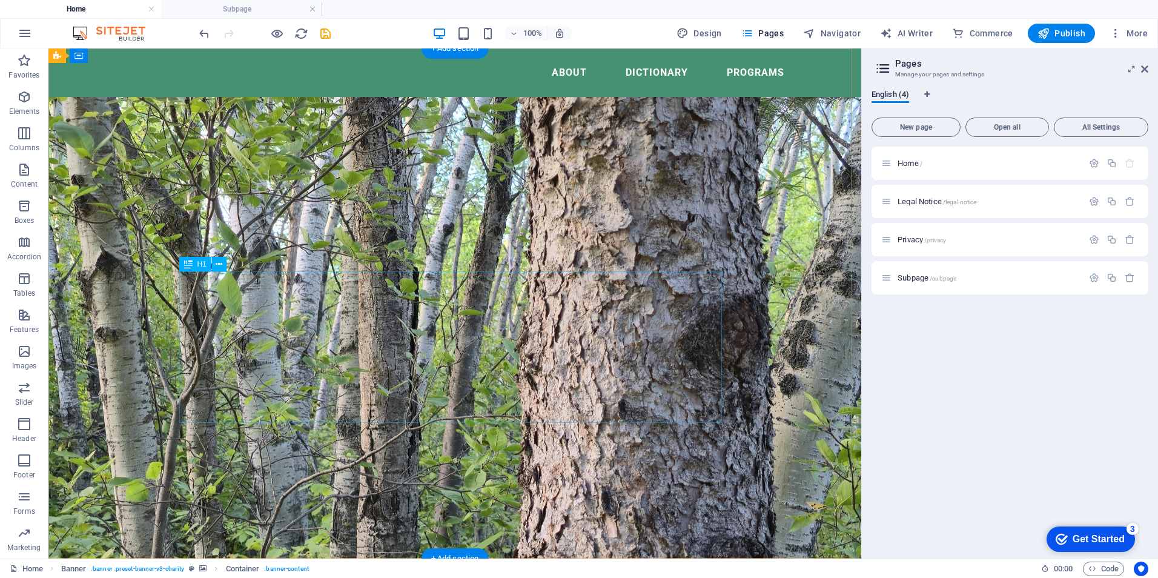
select select "px"
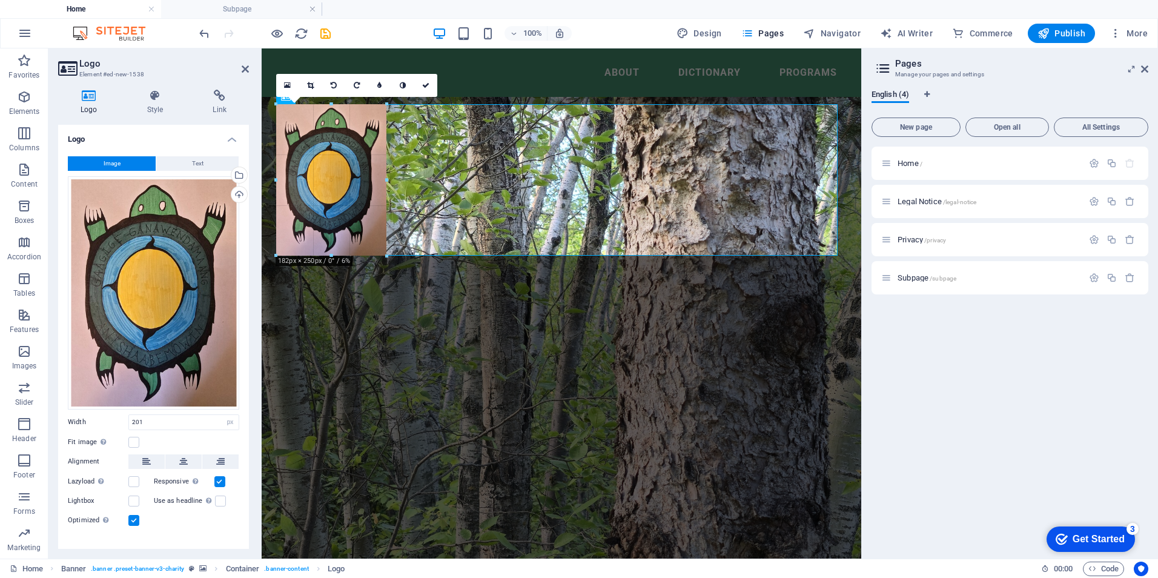
drag, startPoint x: 395, startPoint y: 106, endPoint x: 378, endPoint y: 118, distance: 20.3
type input "182"
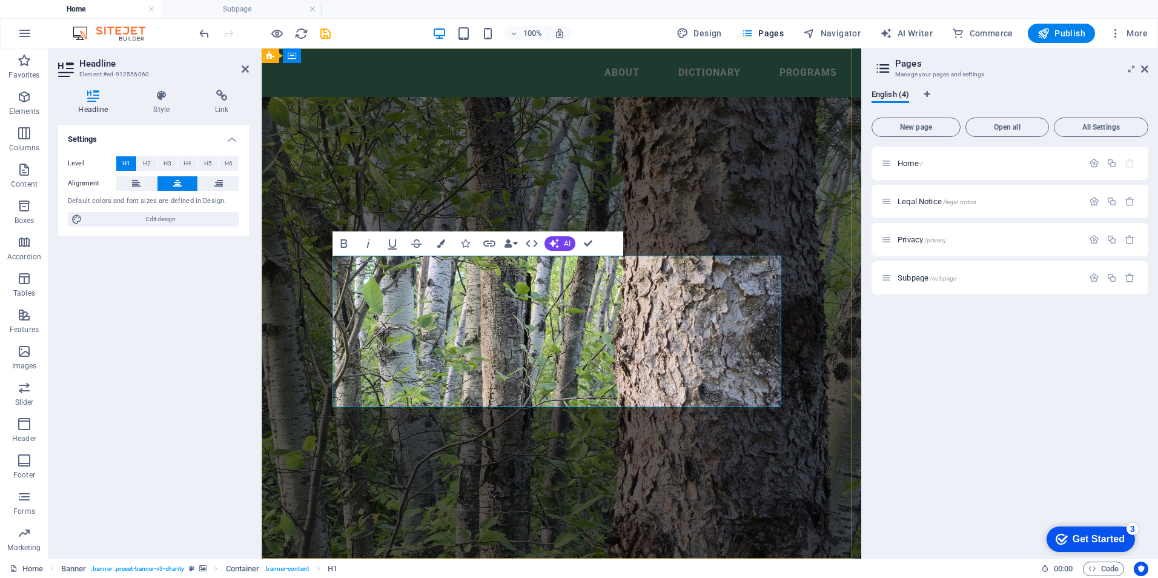
drag, startPoint x: 464, startPoint y: 280, endPoint x: 756, endPoint y: 377, distance: 308.1
click at [157, 94] on icon at bounding box center [161, 96] width 57 height 12
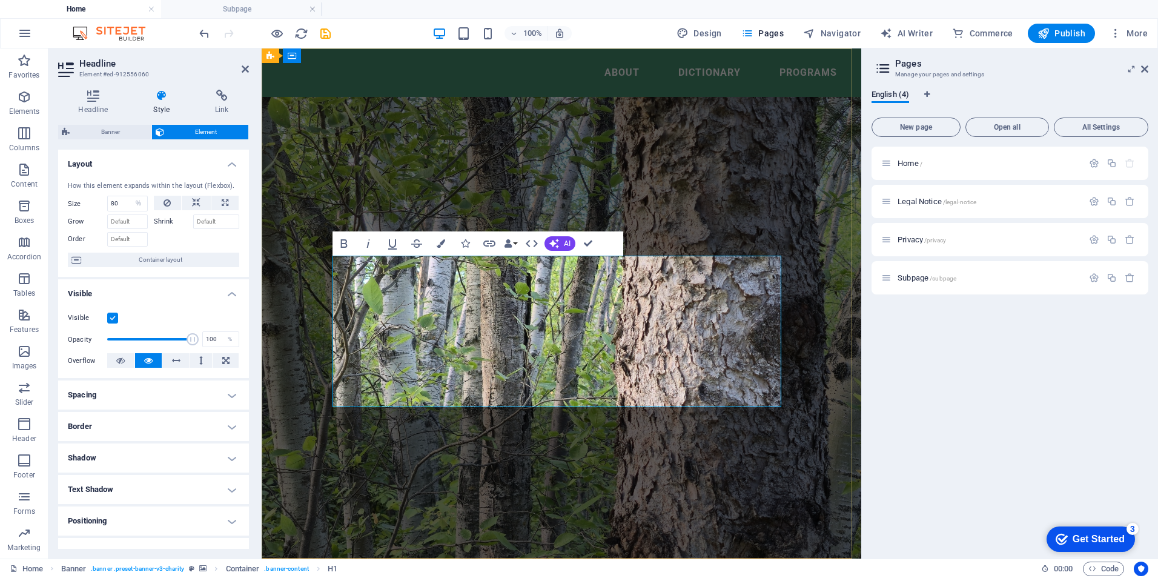
drag, startPoint x: 465, startPoint y: 279, endPoint x: 754, endPoint y: 372, distance: 304.1
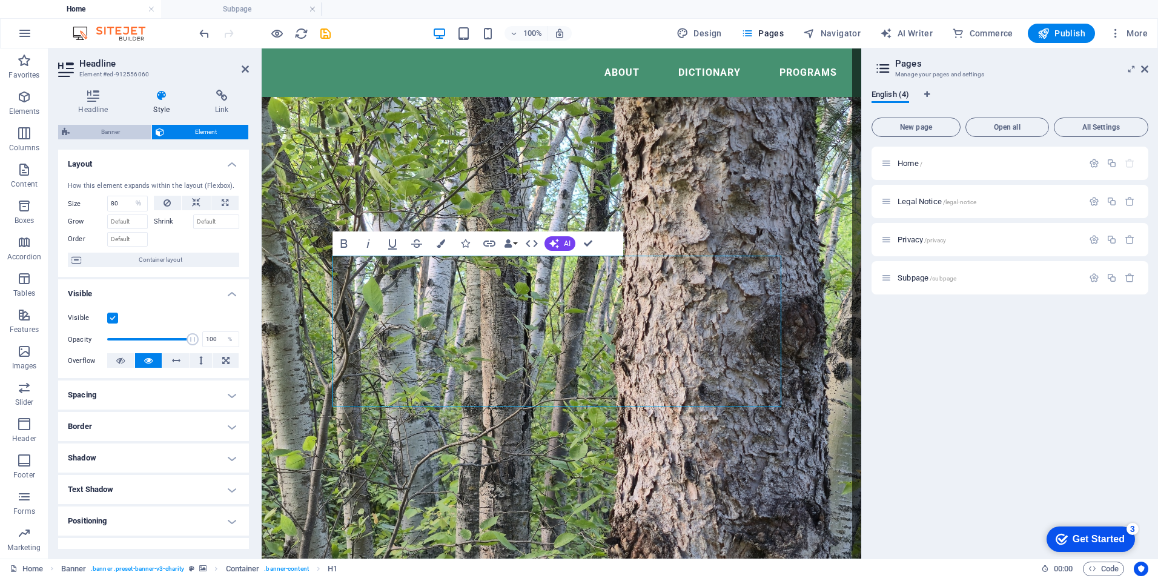
click at [102, 130] on span "Banner" at bounding box center [110, 132] width 74 height 15
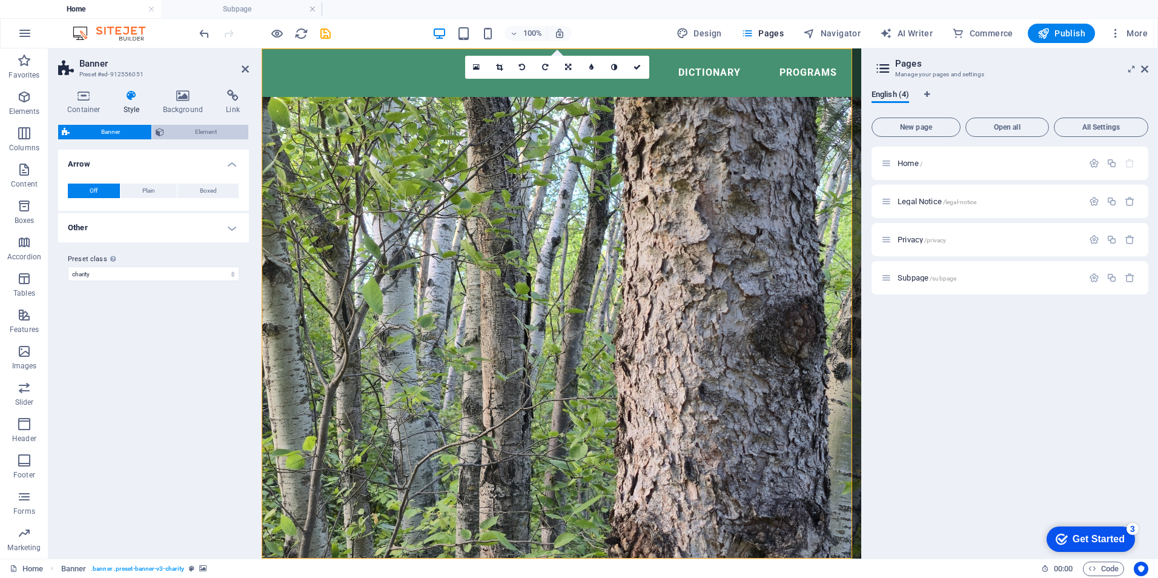
click at [191, 130] on span "Element" at bounding box center [206, 132] width 77 height 15
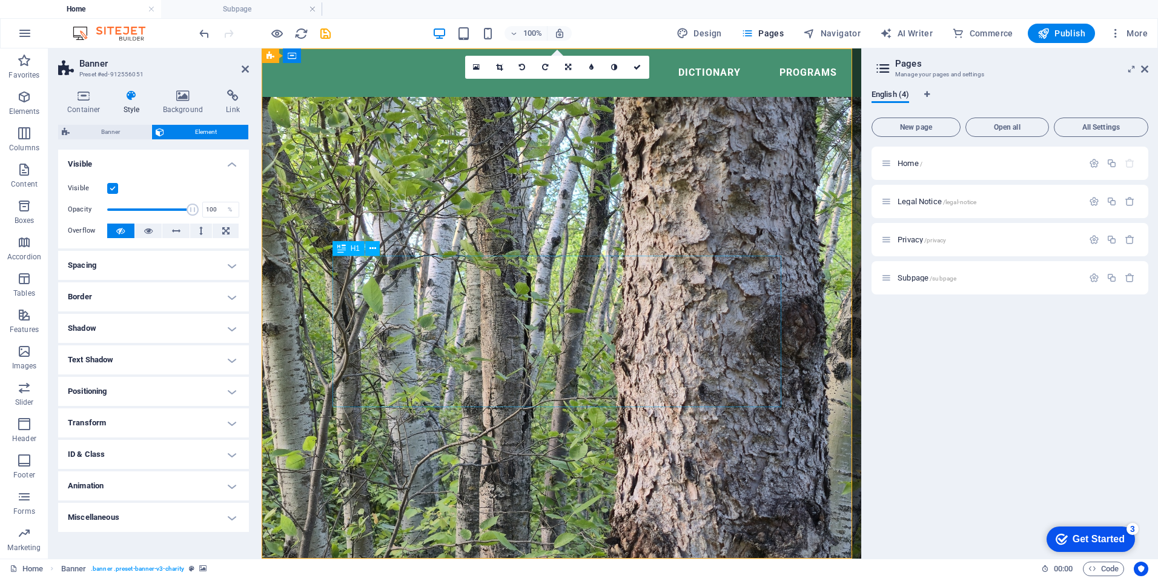
select select "%"
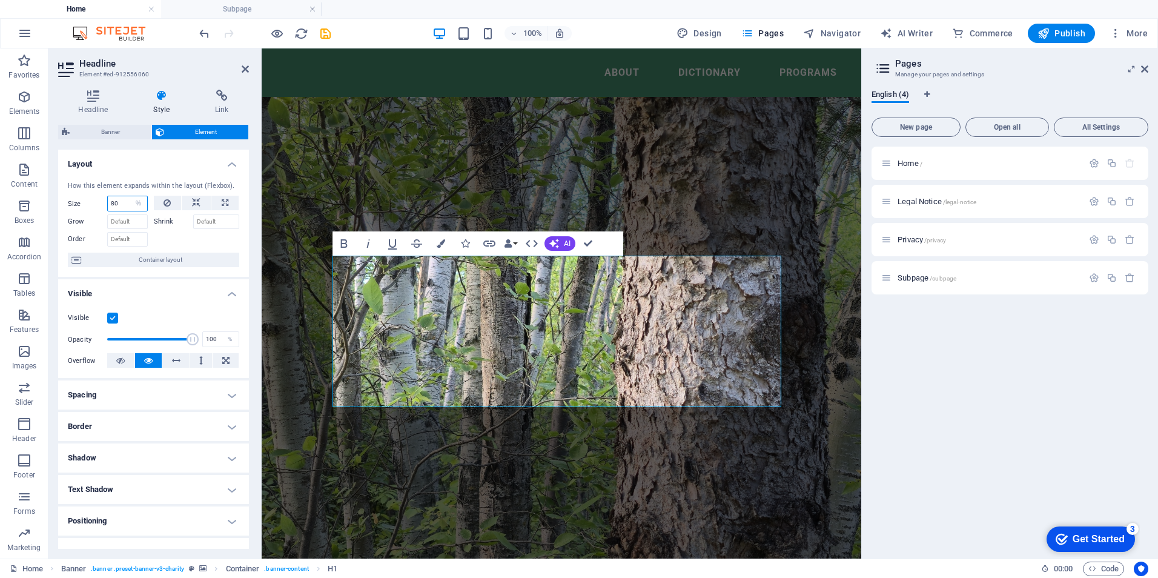
click at [122, 200] on input "80" at bounding box center [127, 203] width 39 height 15
type input "8"
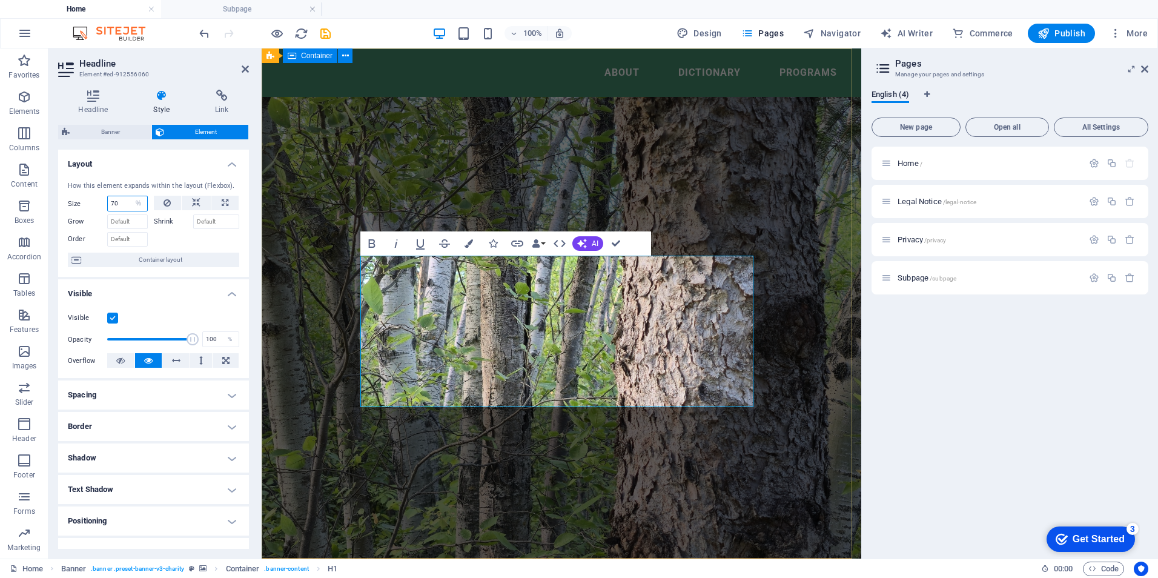
type input "70"
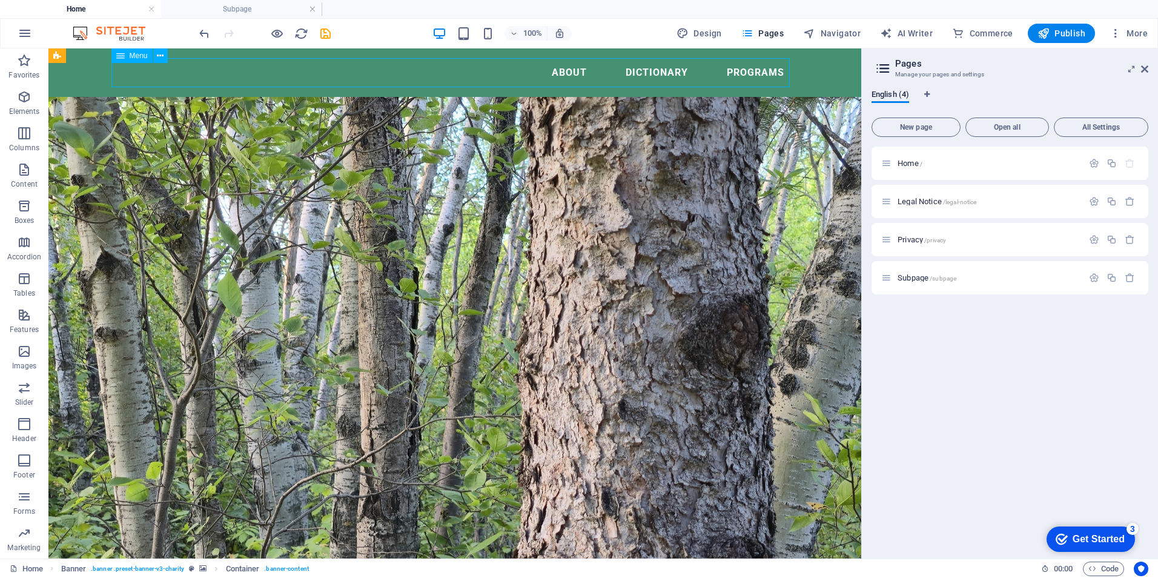
click at [564, 79] on nav "About Dictionary Programs" at bounding box center [455, 72] width 678 height 29
click at [1144, 70] on icon at bounding box center [1144, 69] width 7 height 10
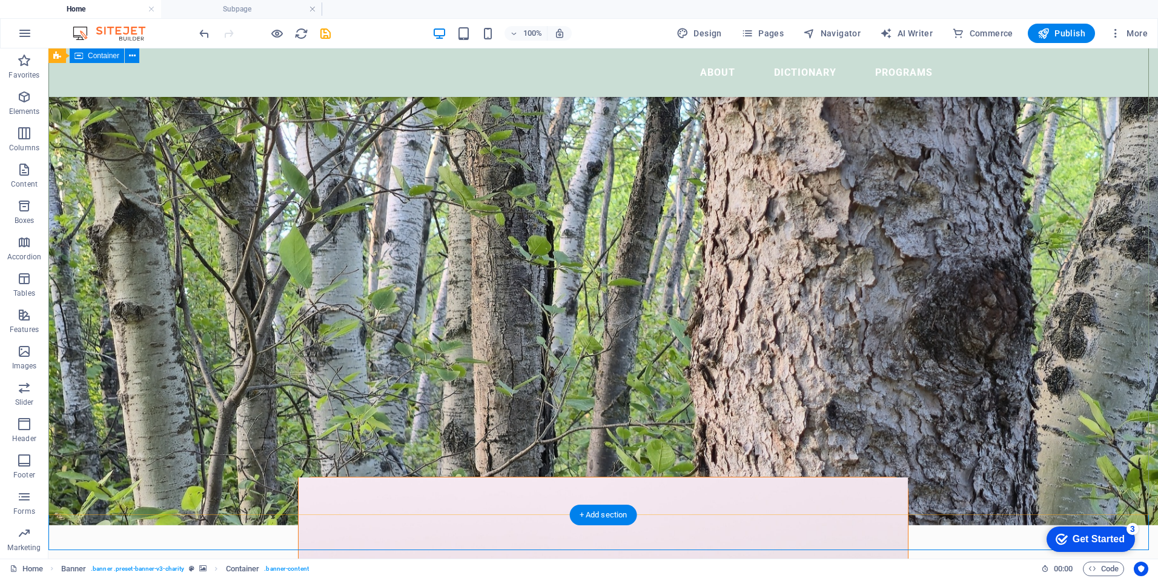
scroll to position [182, 0]
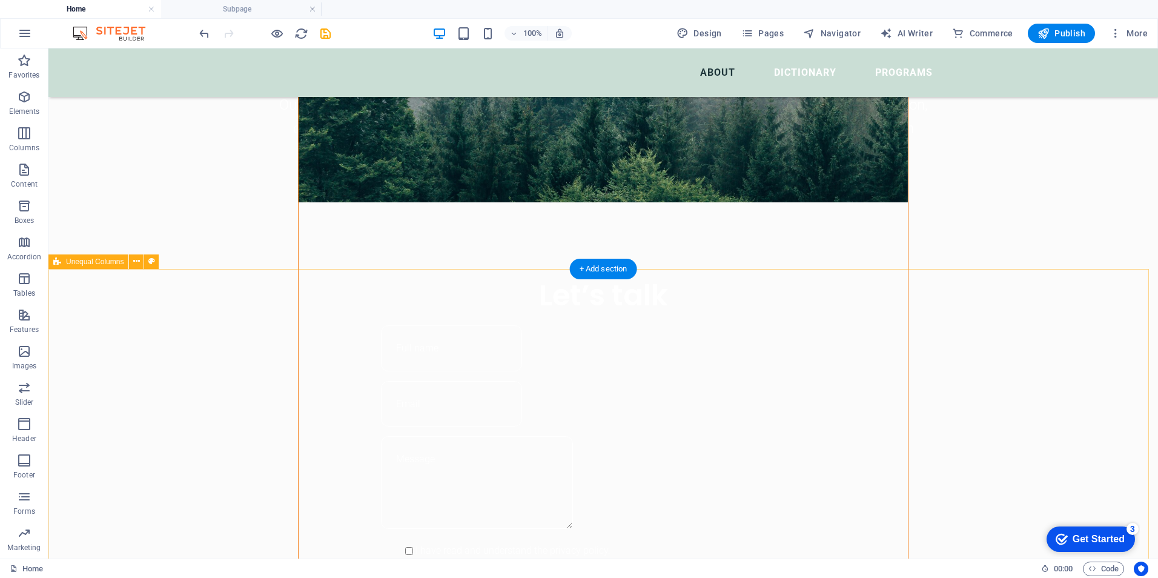
scroll to position [848, 0]
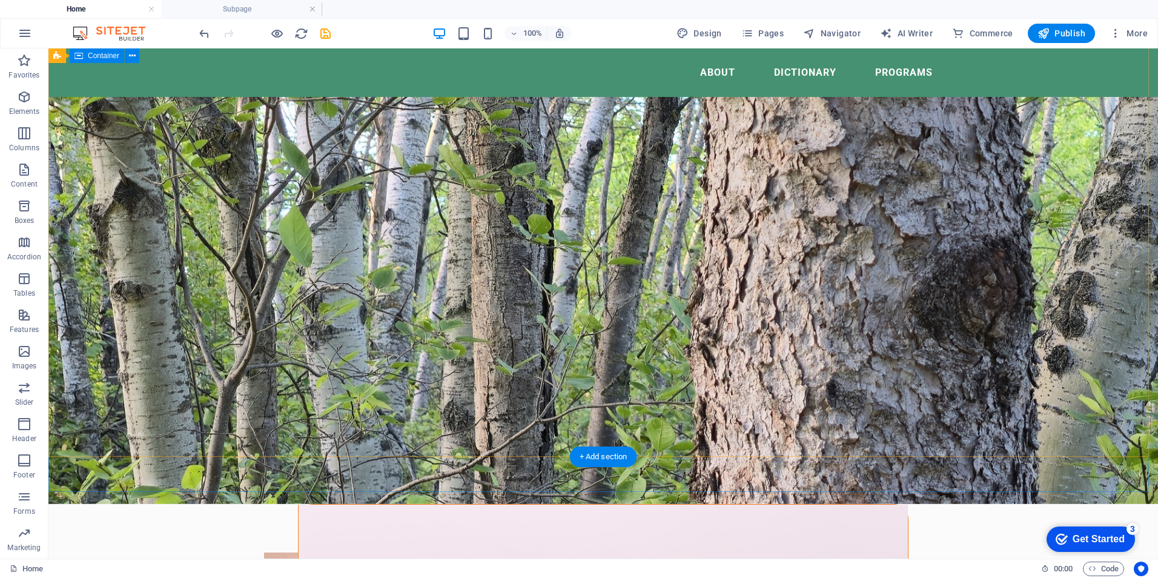
scroll to position [0, 0]
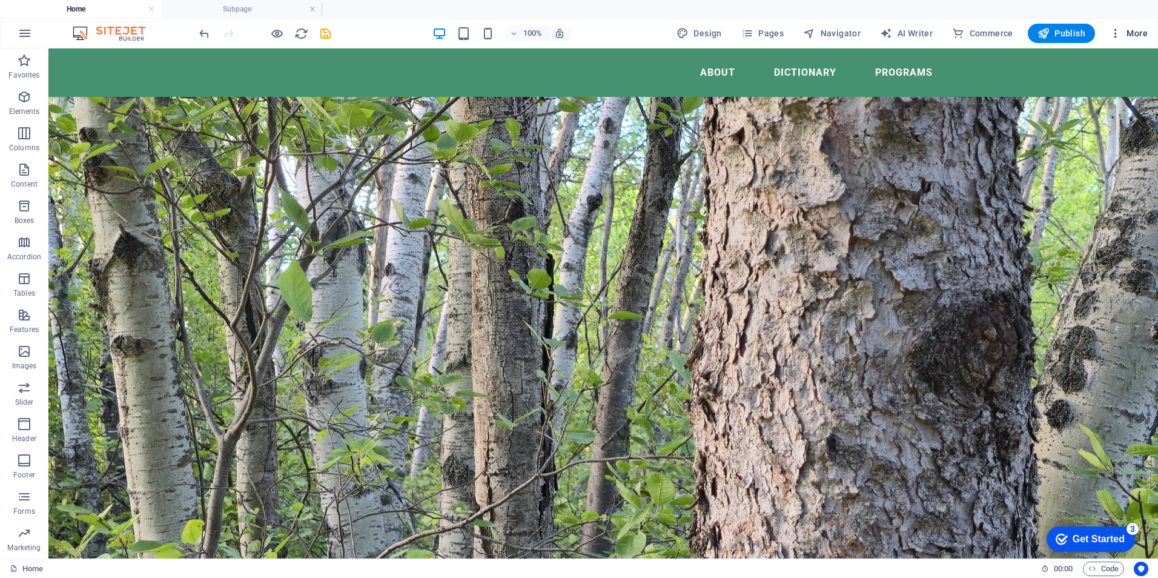
click at [1111, 32] on icon "button" at bounding box center [1115, 33] width 12 height 12
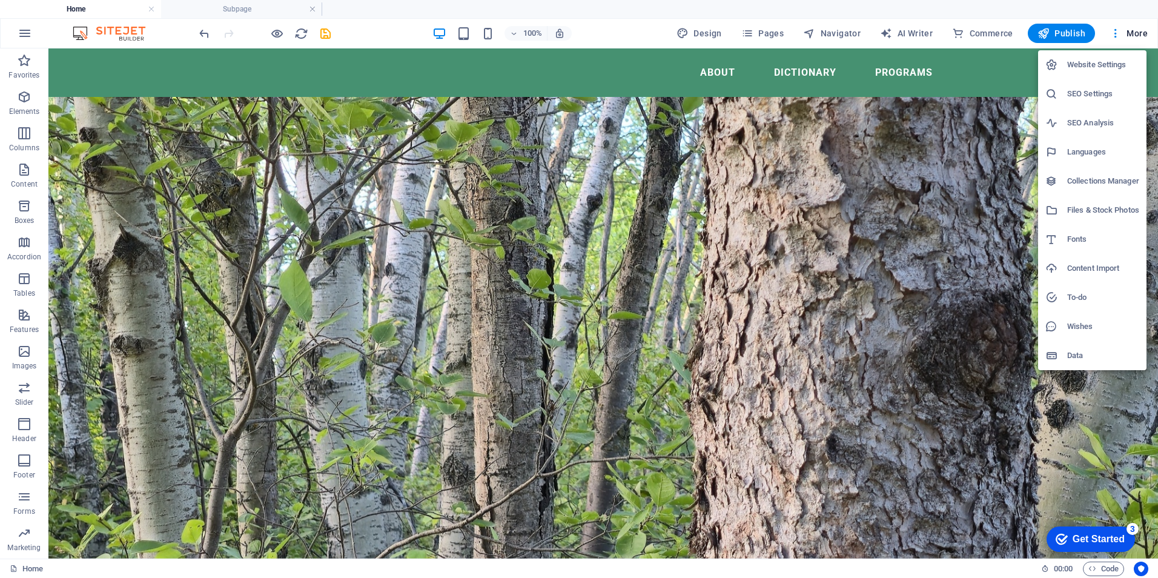
click at [325, 31] on div at bounding box center [579, 289] width 1158 height 578
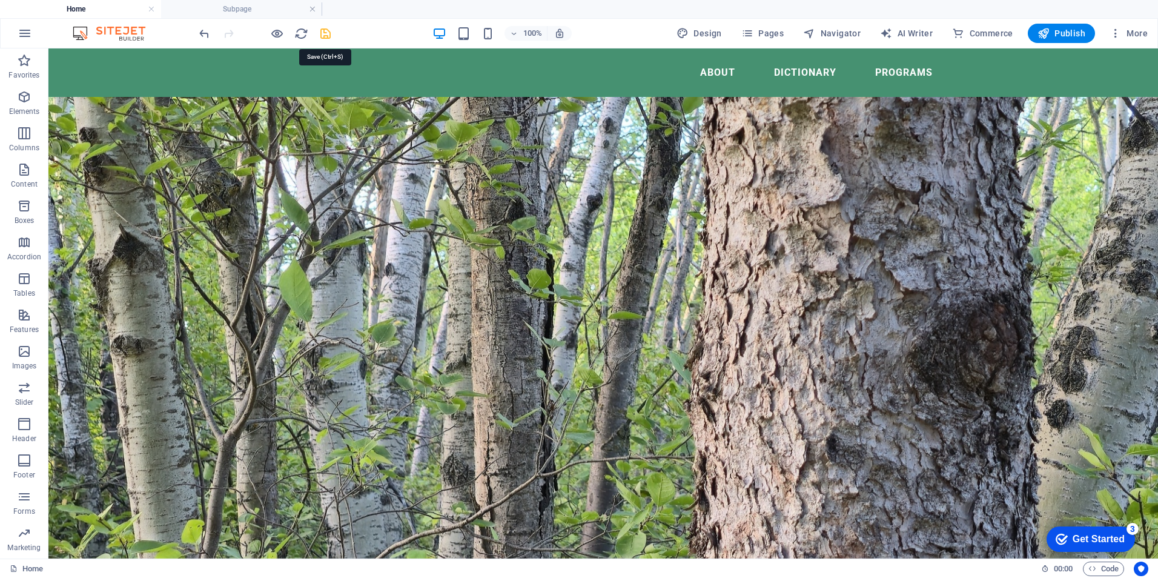
click at [325, 32] on icon "save" at bounding box center [325, 34] width 14 height 14
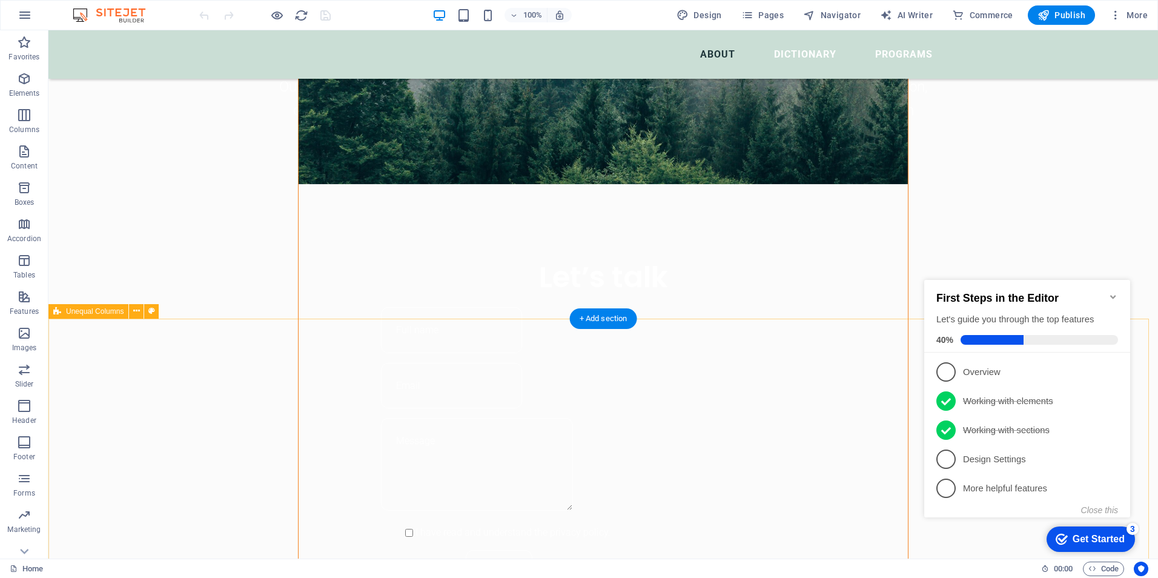
scroll to position [848, 0]
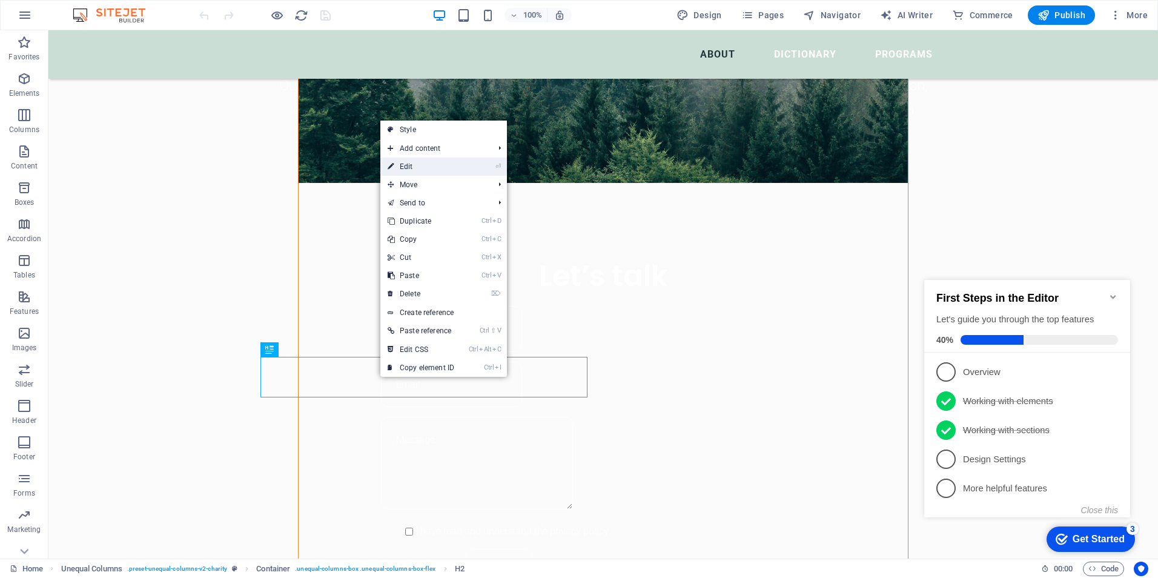
click at [434, 162] on link "⏎ Edit" at bounding box center [420, 166] width 81 height 18
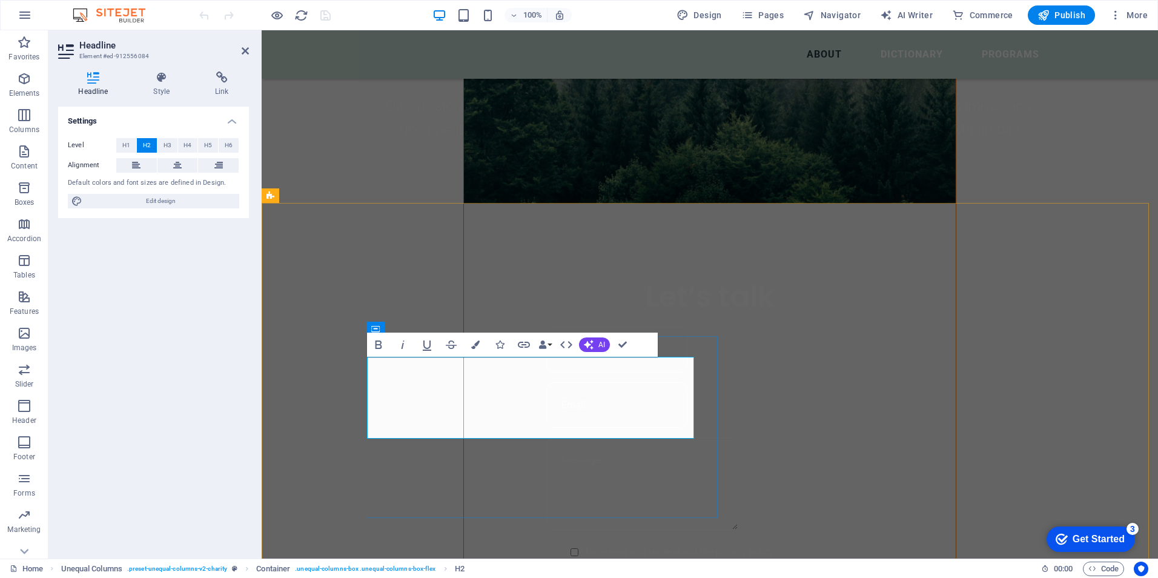
scroll to position [807, 0]
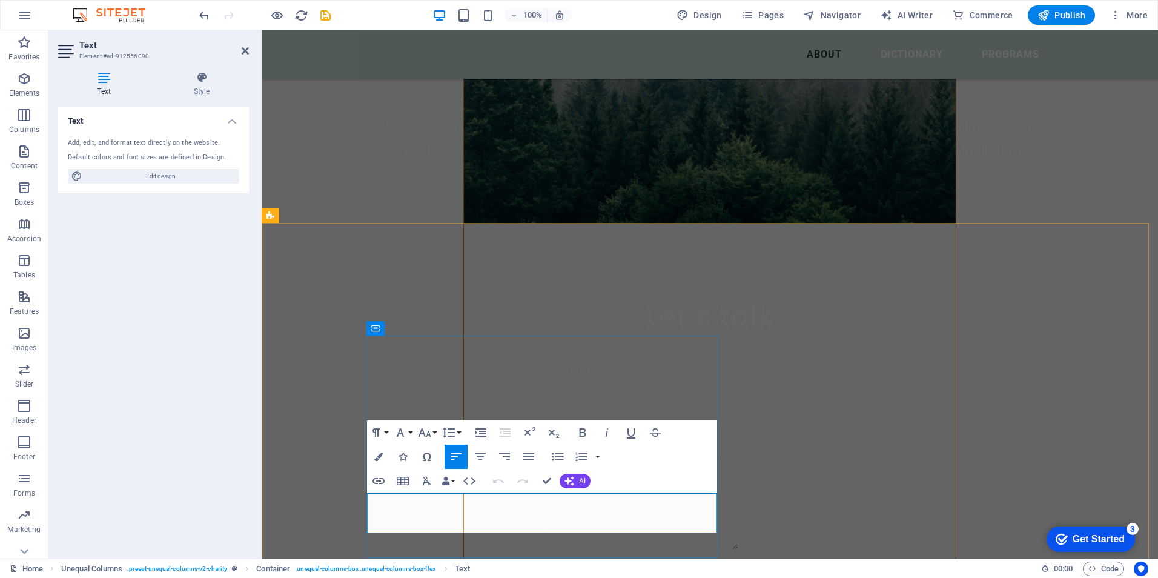
drag, startPoint x: 370, startPoint y: 499, endPoint x: 575, endPoint y: 522, distance: 205.9
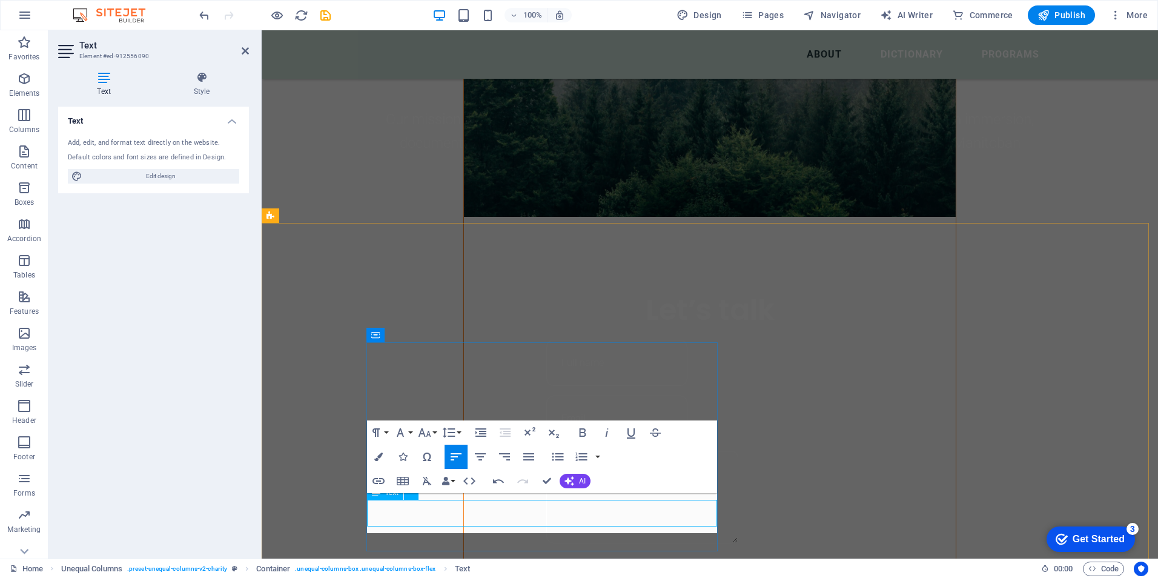
scroll to position [807, 0]
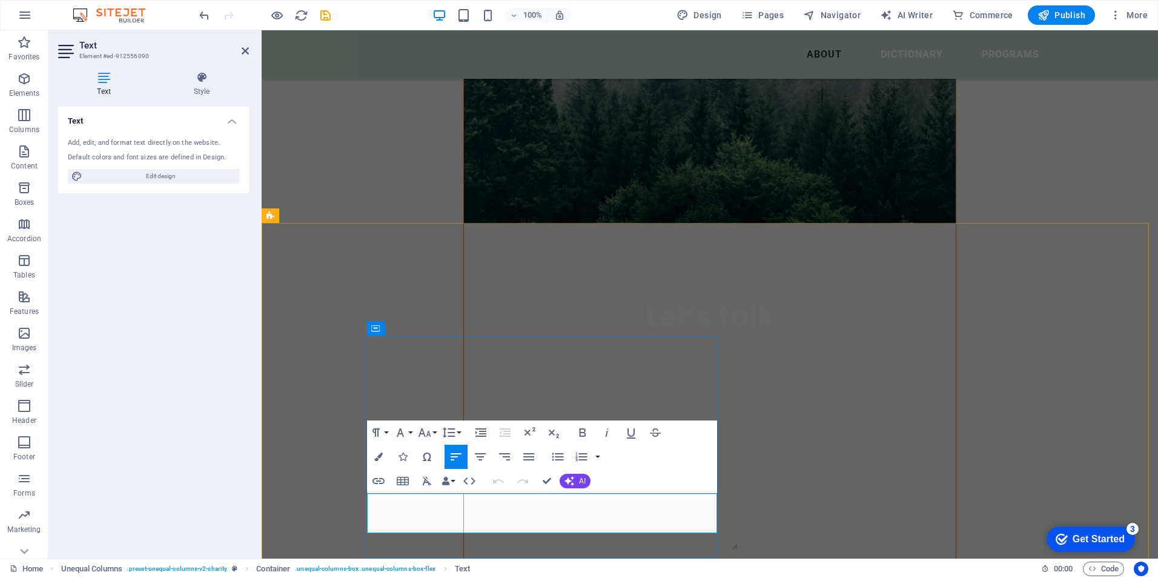
drag, startPoint x: 370, startPoint y: 499, endPoint x: 575, endPoint y: 527, distance: 206.5
click at [434, 430] on button "Font Size" at bounding box center [426, 432] width 23 height 24
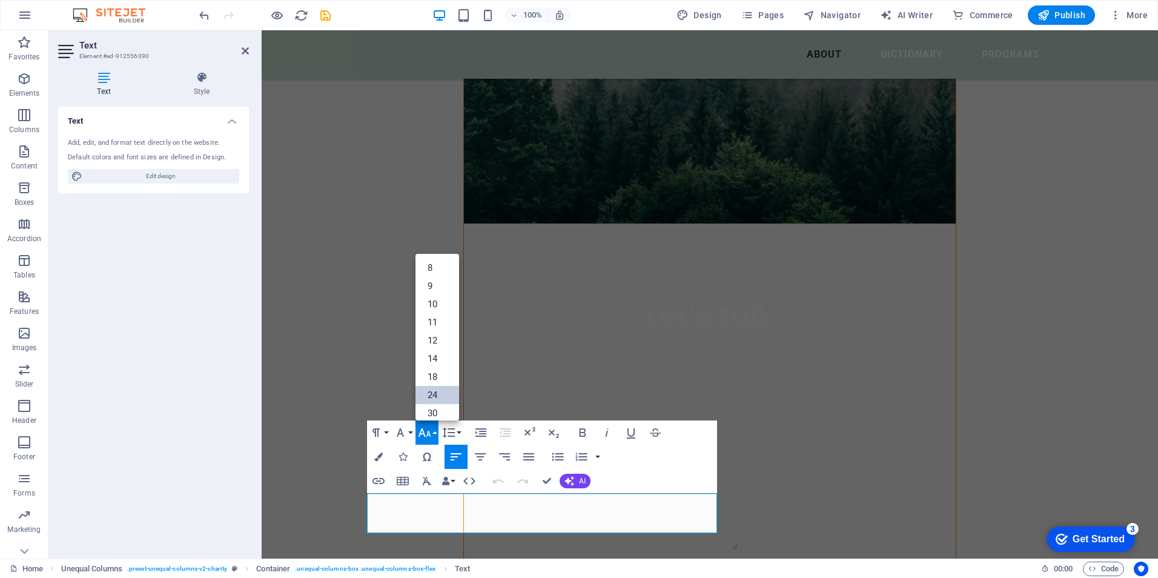
click at [437, 390] on link "24" at bounding box center [437, 395] width 44 height 18
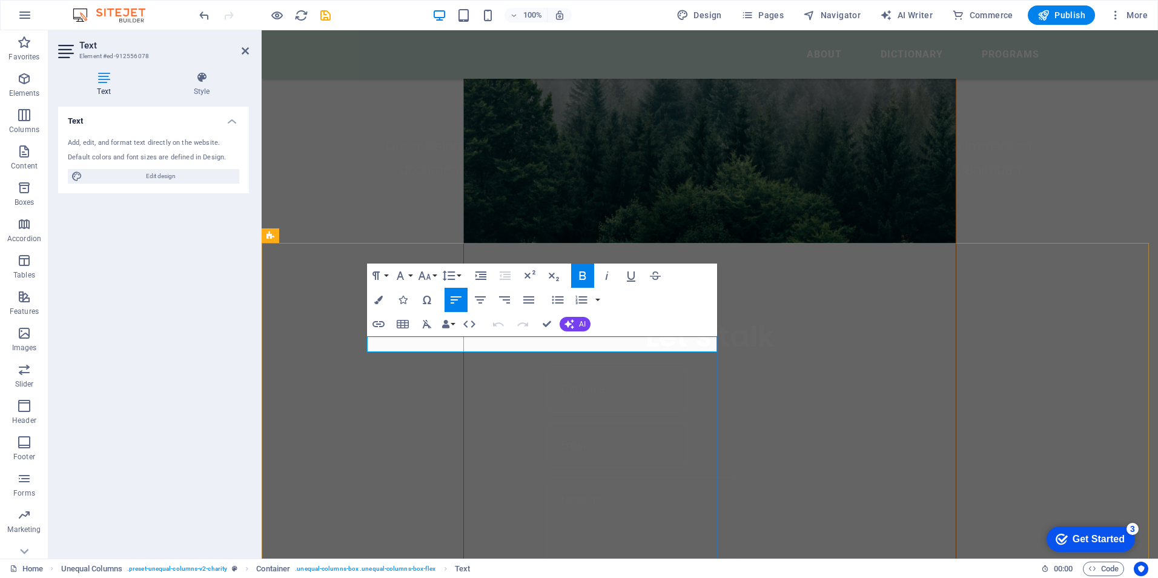
drag, startPoint x: 422, startPoint y: 343, endPoint x: 366, endPoint y: 343, distance: 56.3
click at [435, 274] on button "Font Size" at bounding box center [426, 275] width 23 height 24
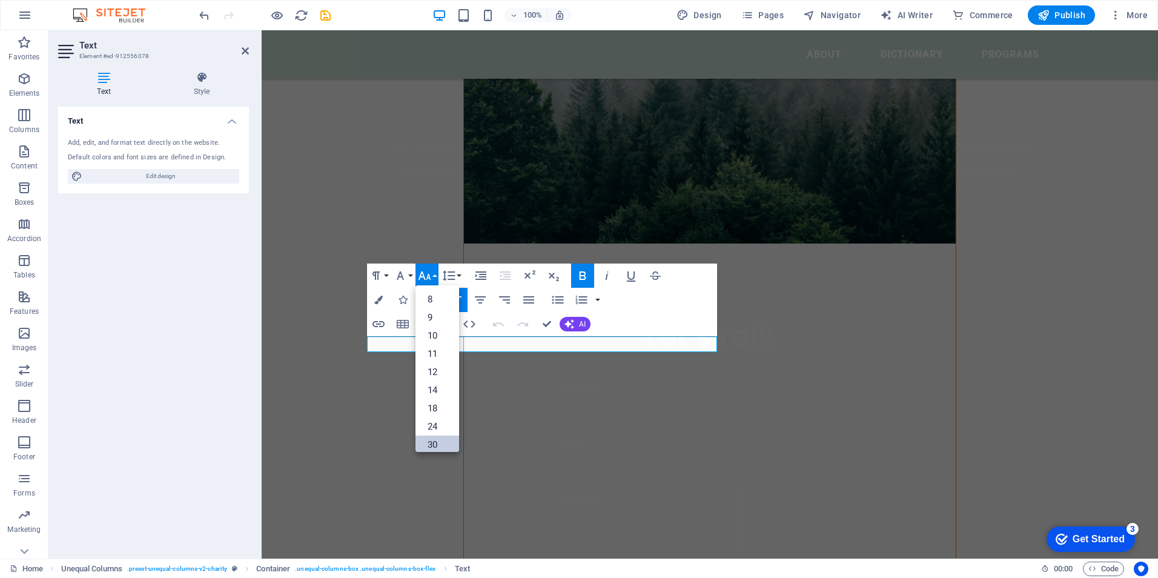
click at [435, 440] on link "30" at bounding box center [437, 444] width 44 height 18
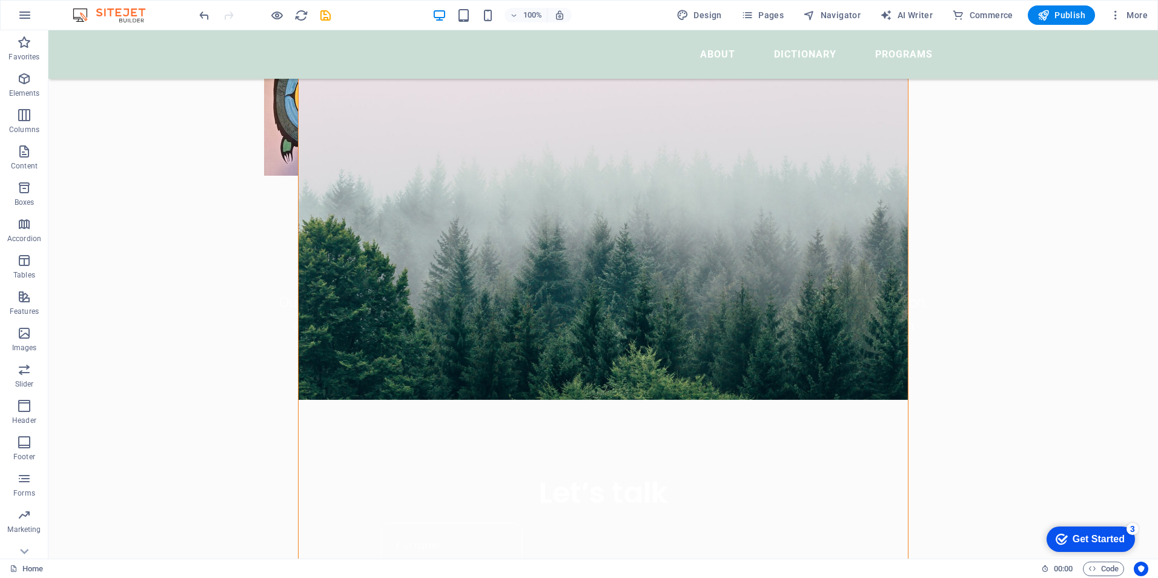
scroll to position [787, 0]
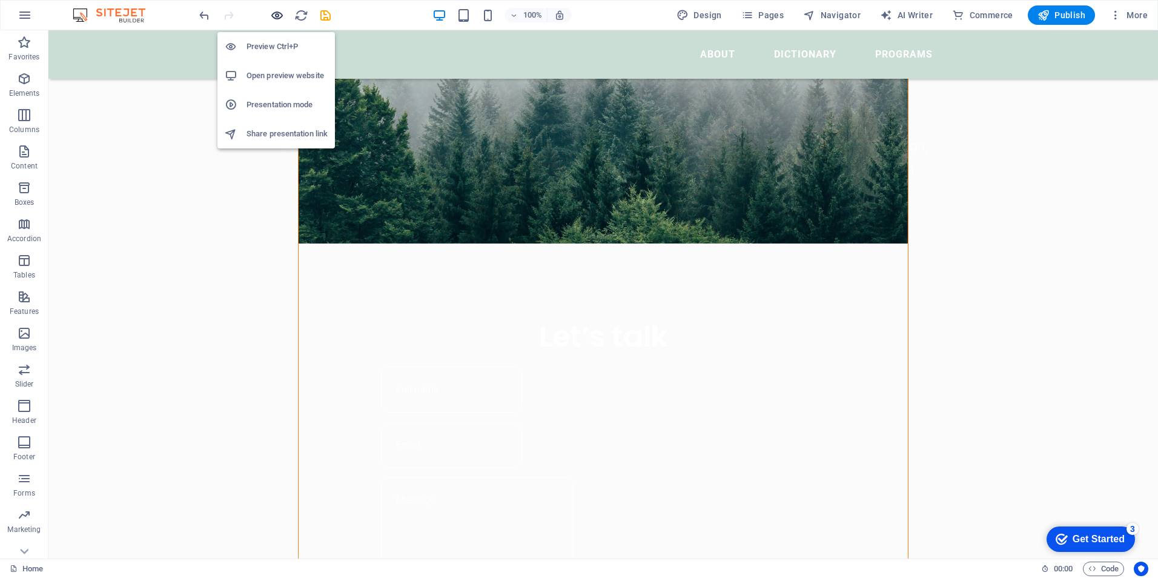
click at [271, 12] on icon "button" at bounding box center [277, 15] width 14 height 14
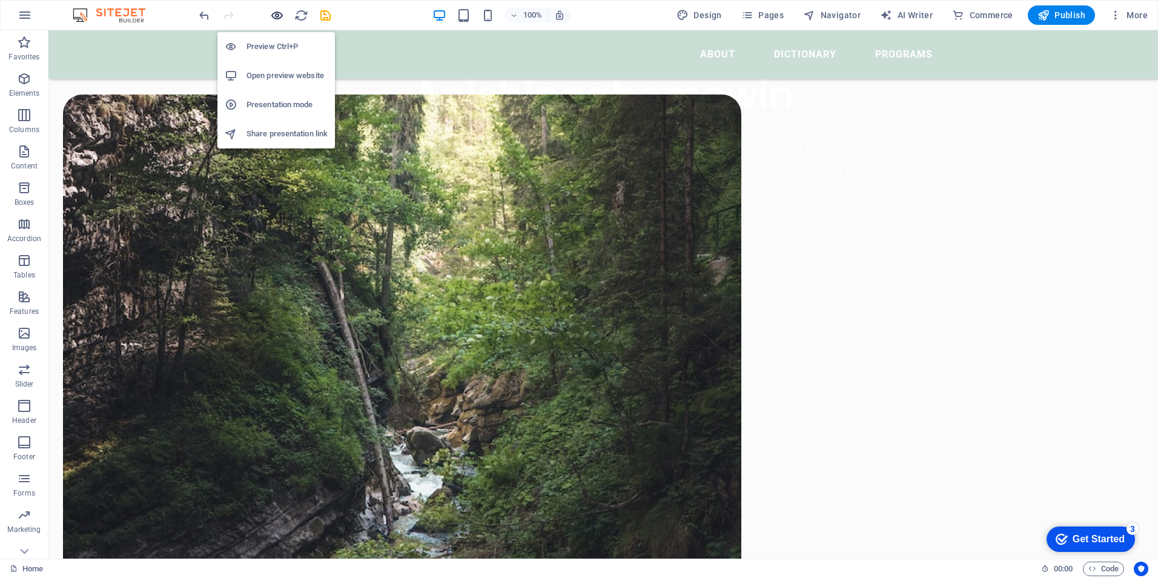
scroll to position [315, 0]
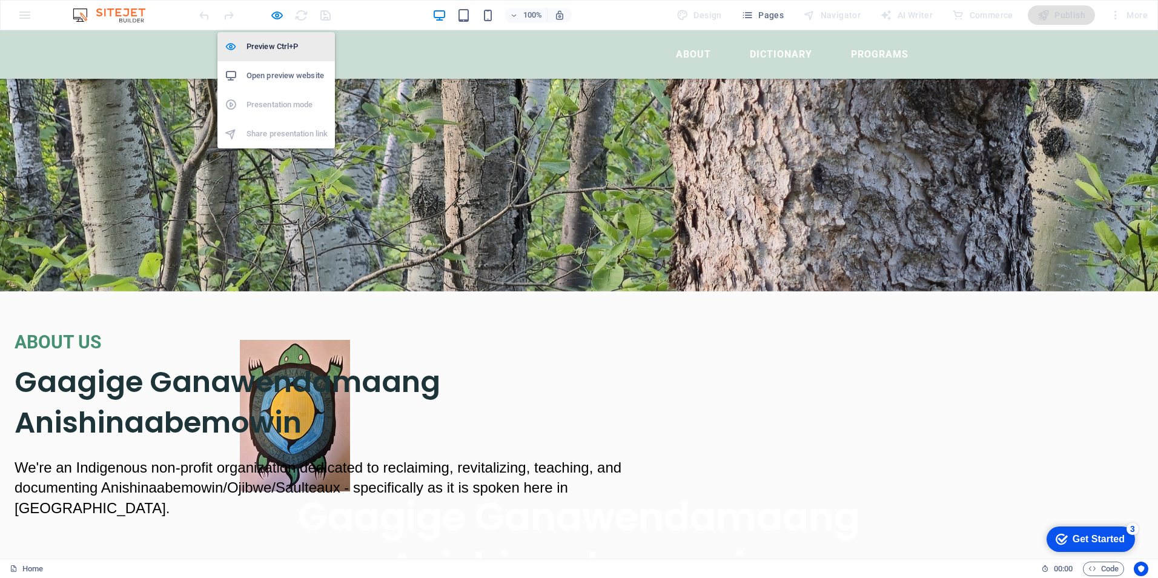
click at [268, 41] on h6 "Preview Ctrl+P" at bounding box center [286, 46] width 81 height 15
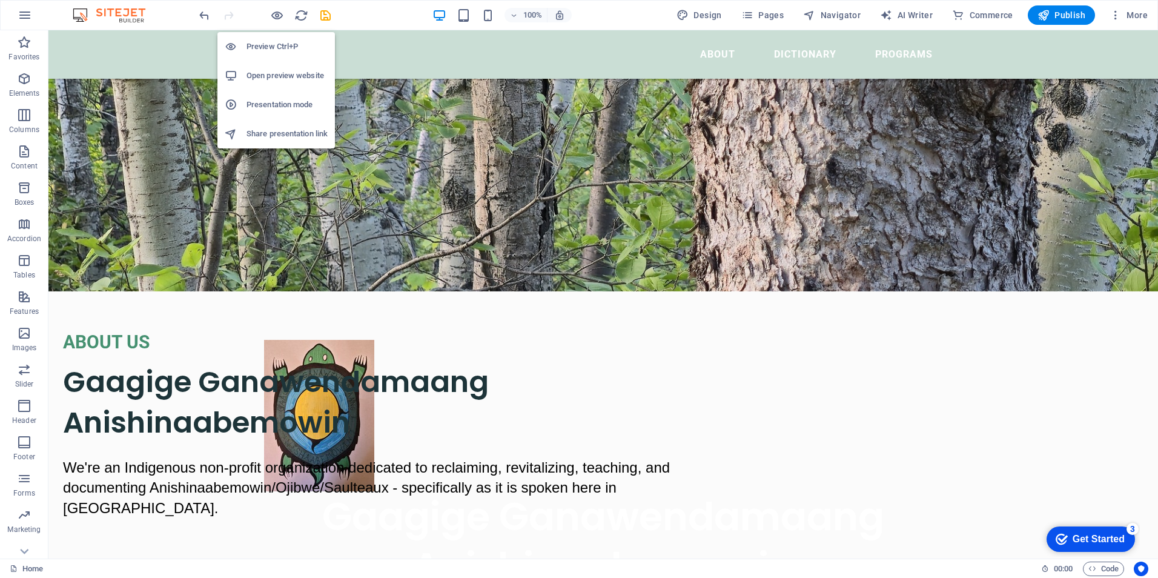
scroll to position [787, 0]
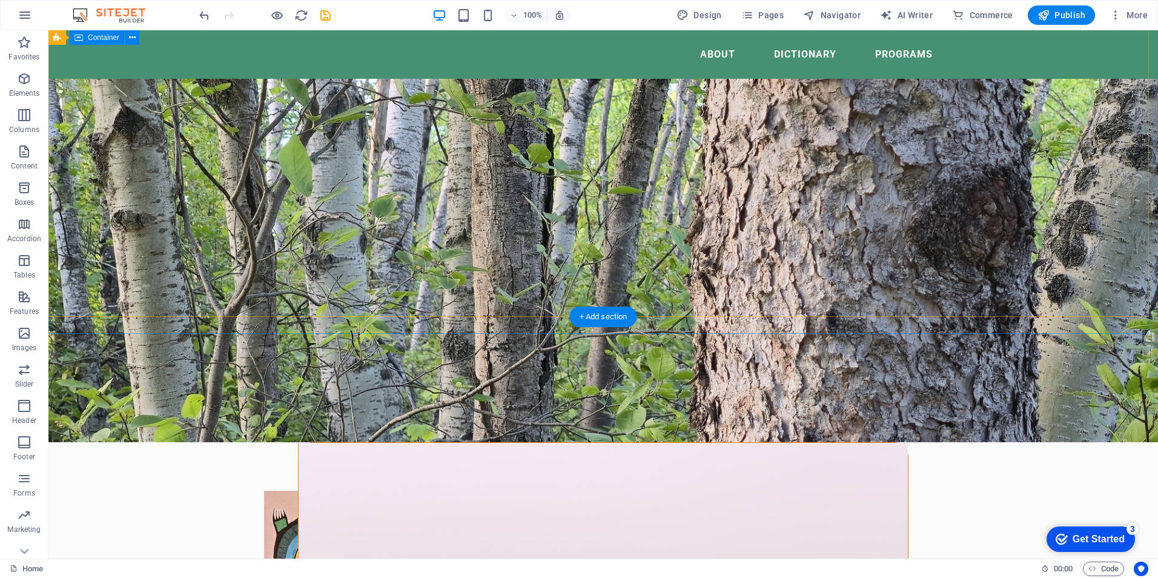
scroll to position [0, 0]
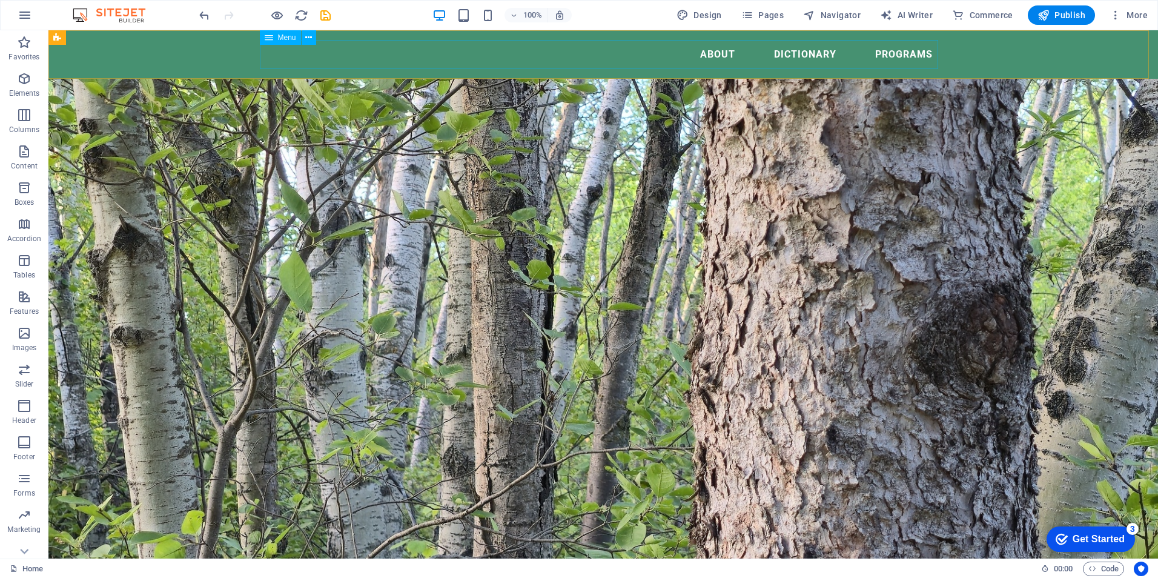
click at [782, 51] on nav "About Dictionary Programs" at bounding box center [603, 54] width 678 height 29
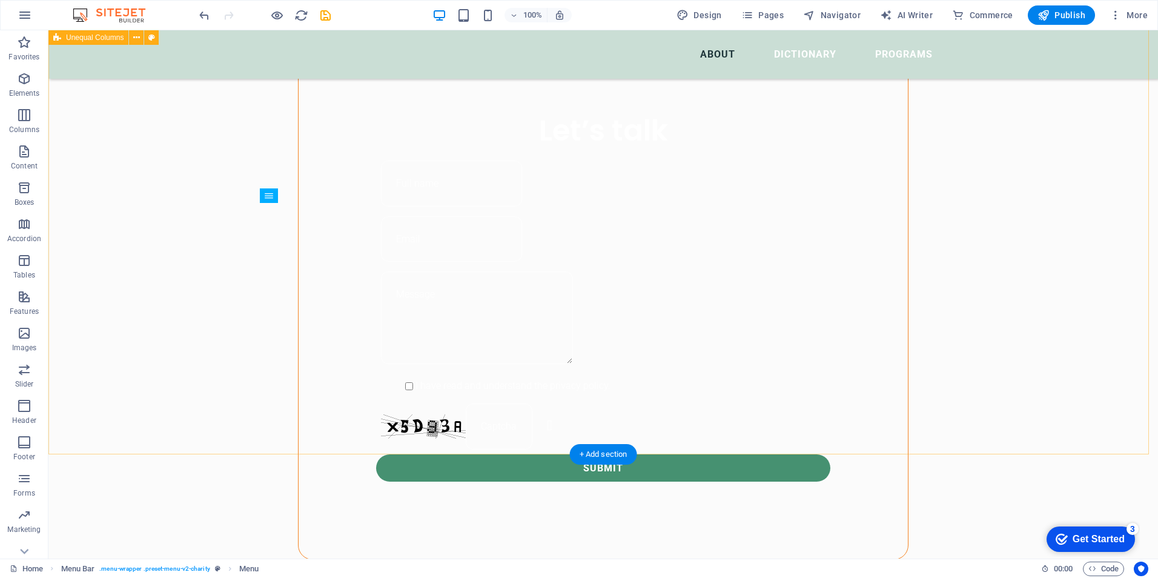
scroll to position [969, 0]
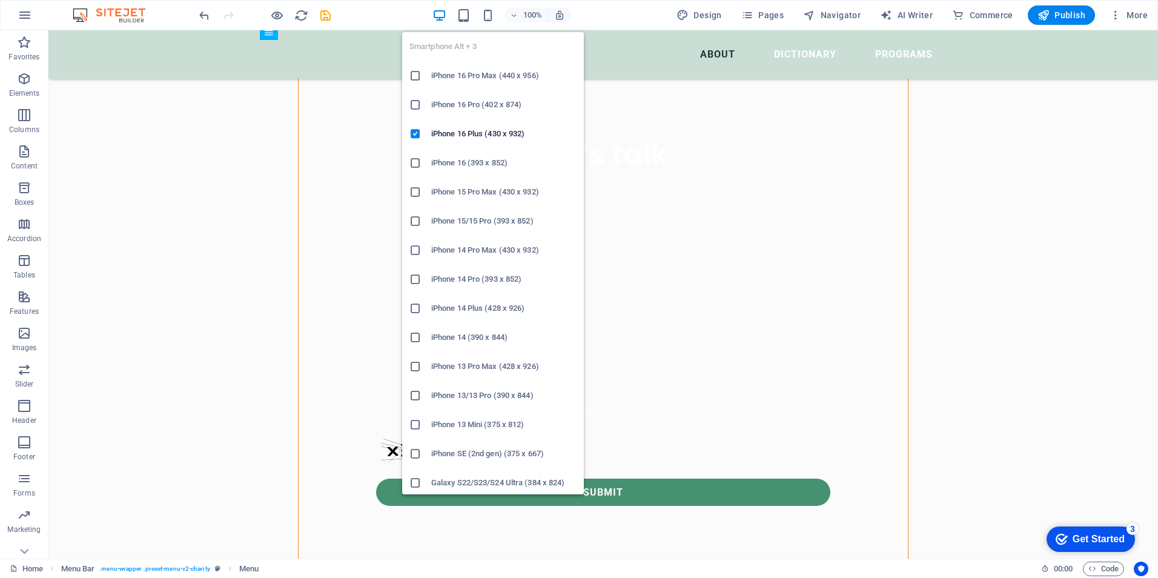
click at [467, 74] on h6 "iPhone 16 Pro Max (440 x 956)" at bounding box center [503, 75] width 145 height 15
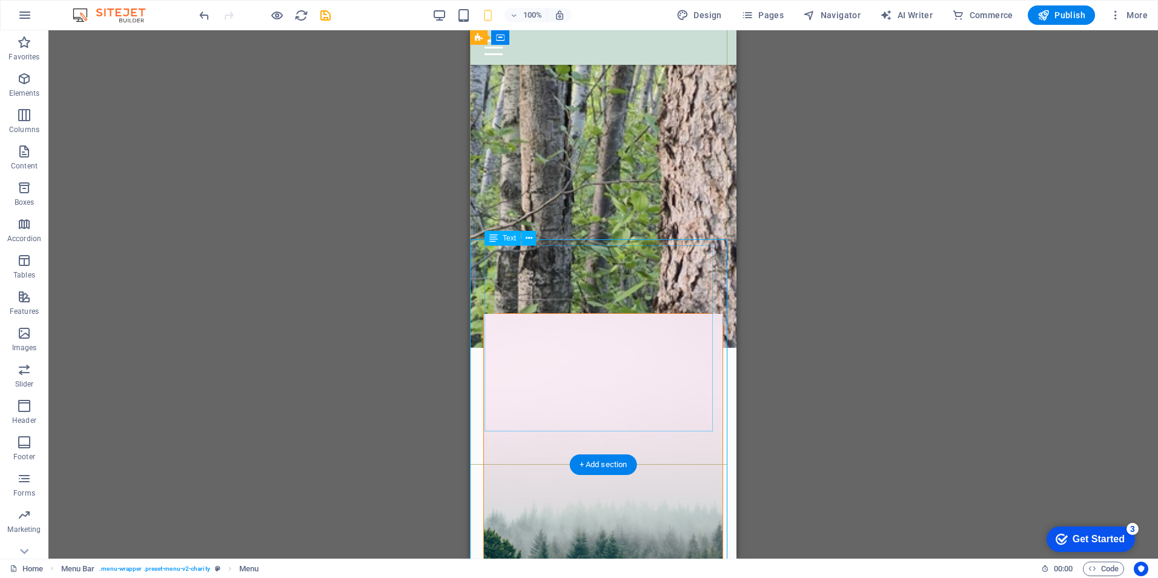
scroll to position [0, 0]
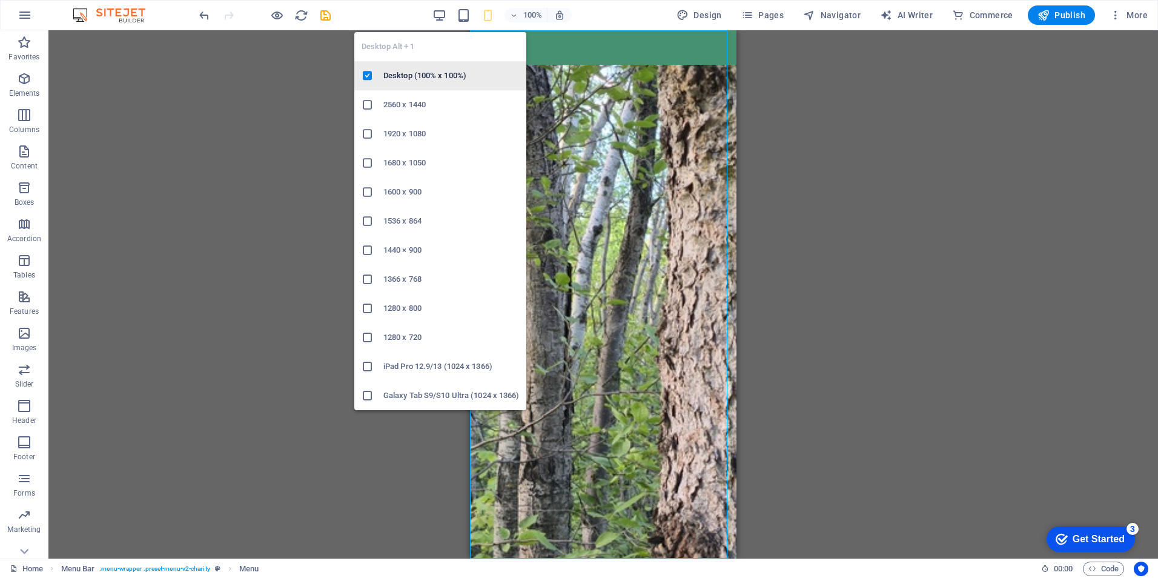
click at [415, 72] on h6 "Desktop (100% x 100%)" at bounding box center [451, 75] width 136 height 15
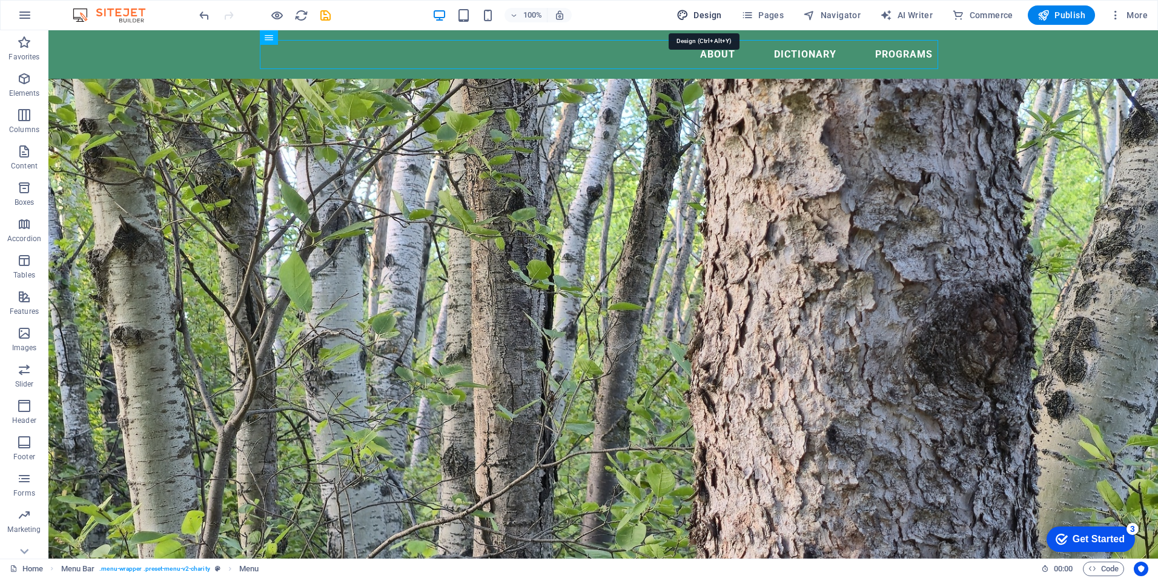
click at [702, 15] on span "Design" at bounding box center [698, 15] width 45 height 12
select select "px"
select select "300"
select select "px"
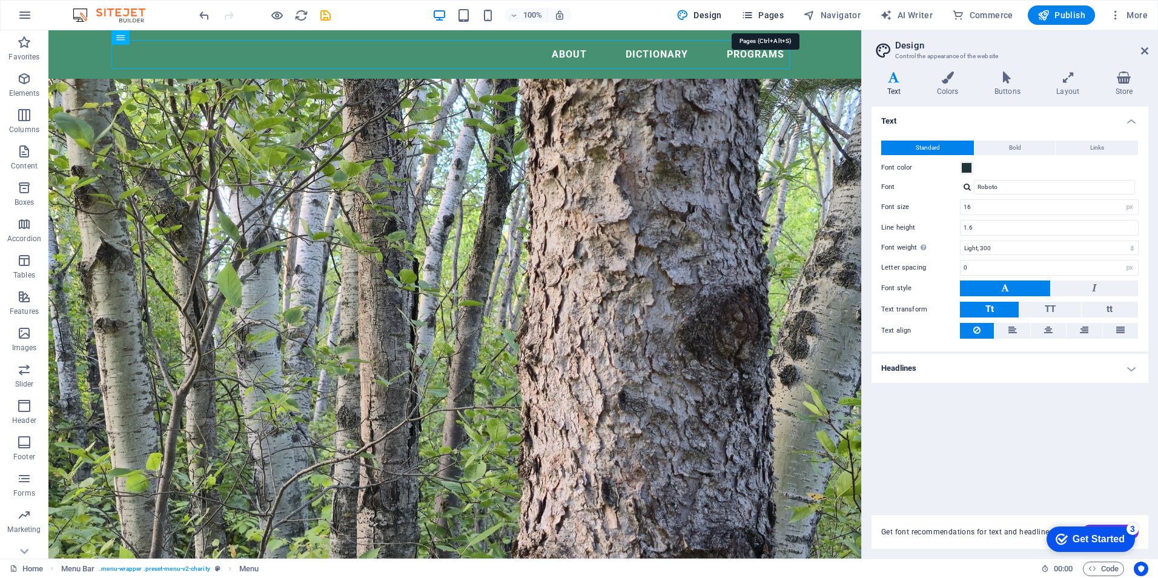
click at [775, 12] on span "Pages" at bounding box center [762, 15] width 42 height 12
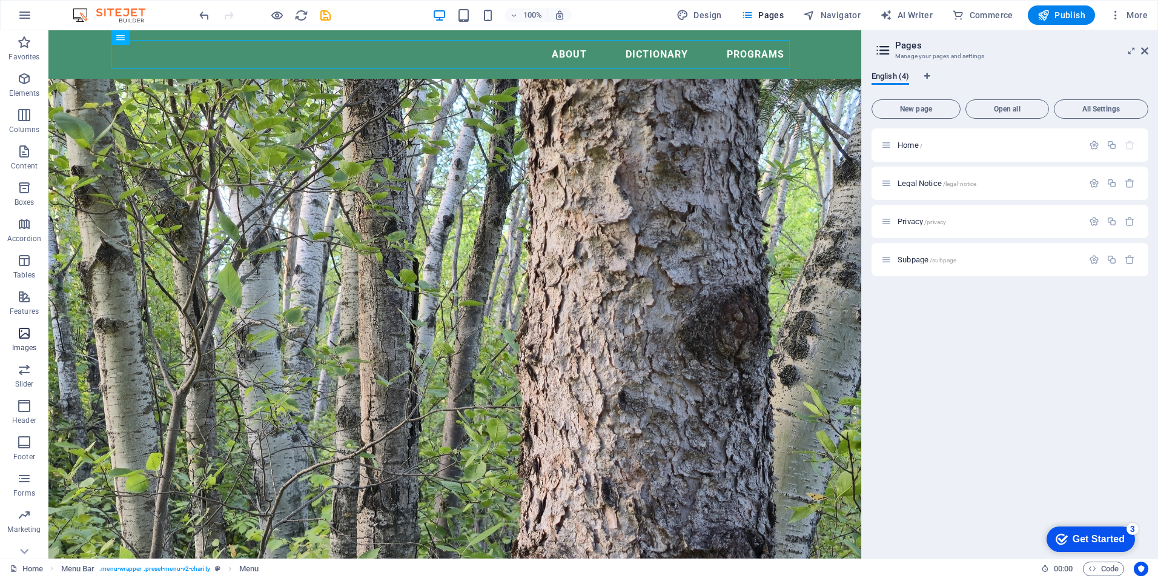
scroll to position [53, 0]
click at [22, 14] on icon "button" at bounding box center [25, 15] width 15 height 15
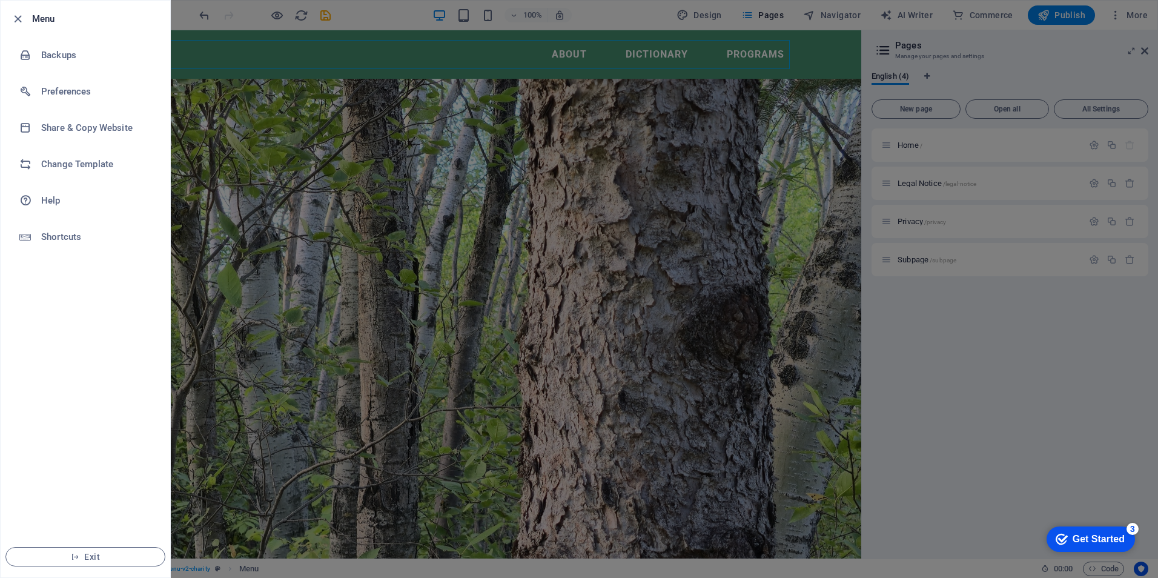
click at [1021, 316] on div at bounding box center [579, 289] width 1158 height 578
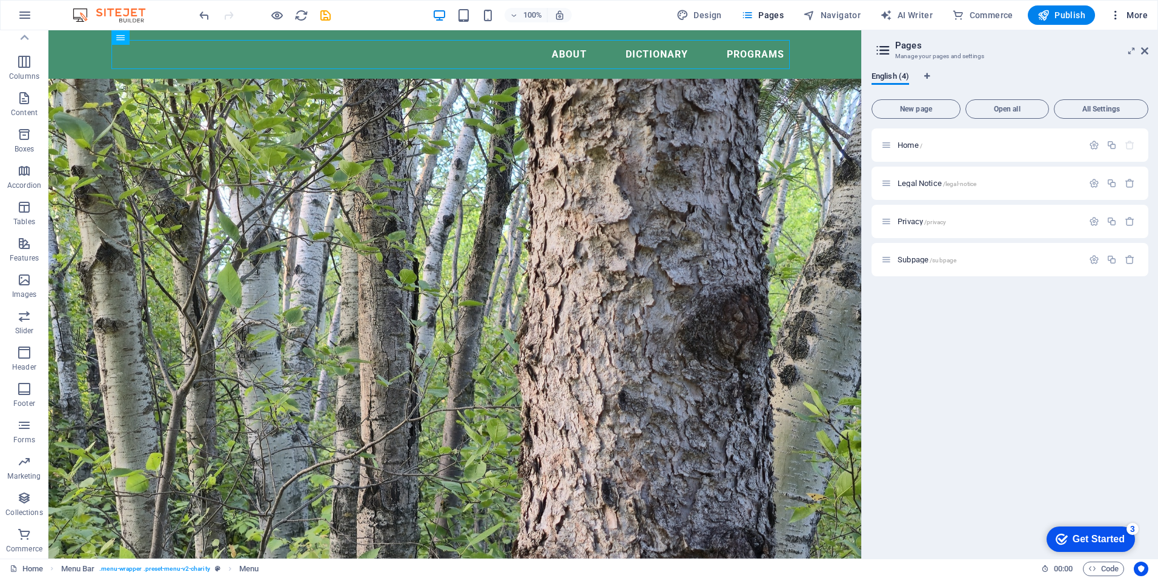
click at [1114, 11] on icon "button" at bounding box center [1115, 15] width 12 height 12
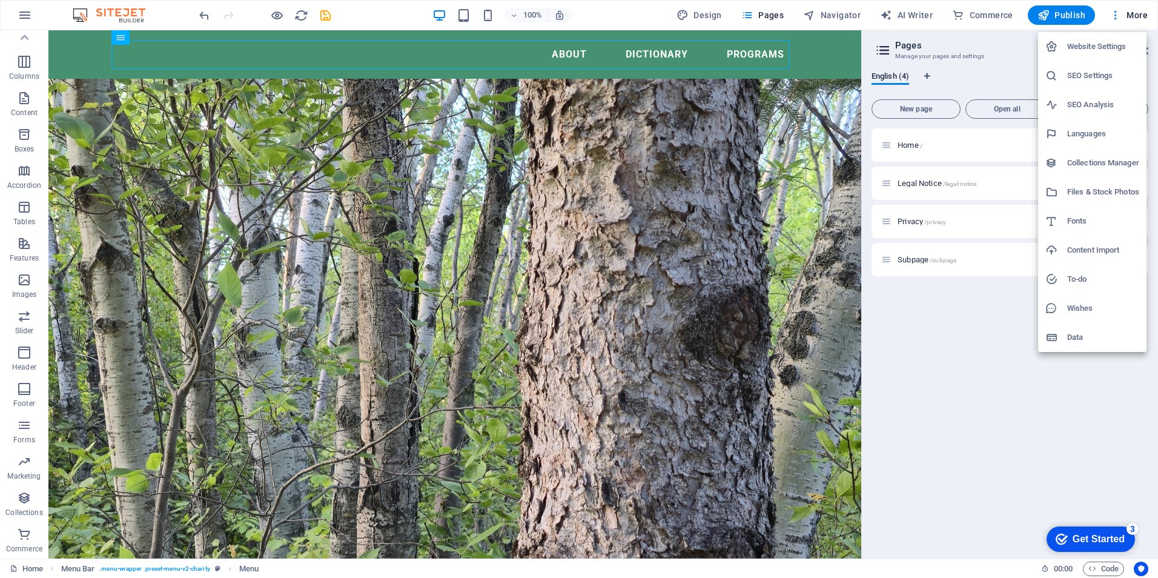
click at [1092, 189] on h6 "Files & Stock Photos" at bounding box center [1103, 192] width 72 height 15
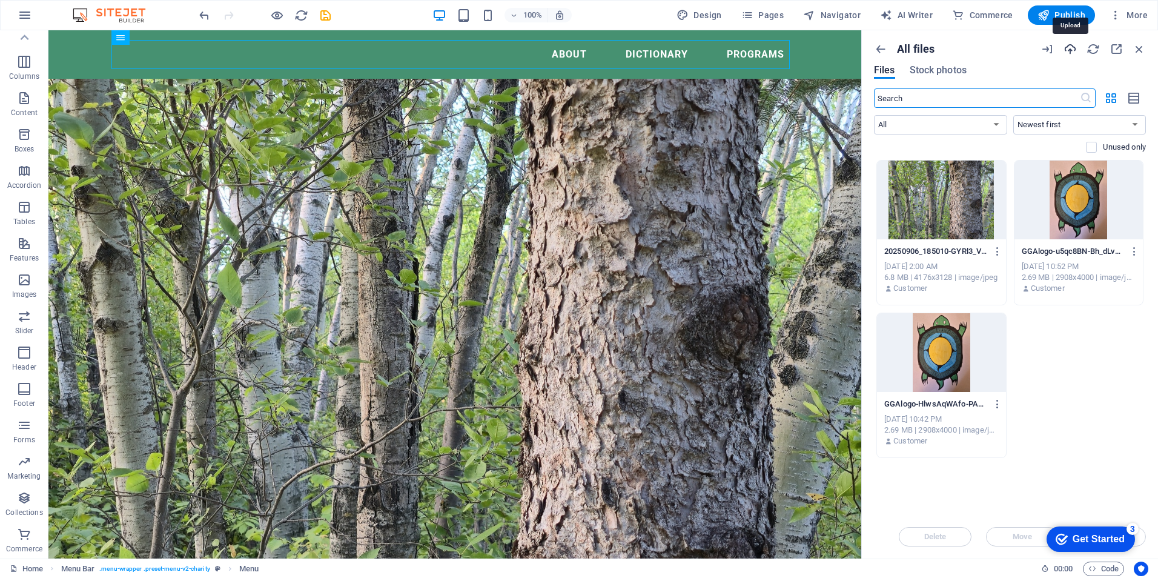
click at [1068, 45] on icon "button" at bounding box center [1069, 48] width 13 height 13
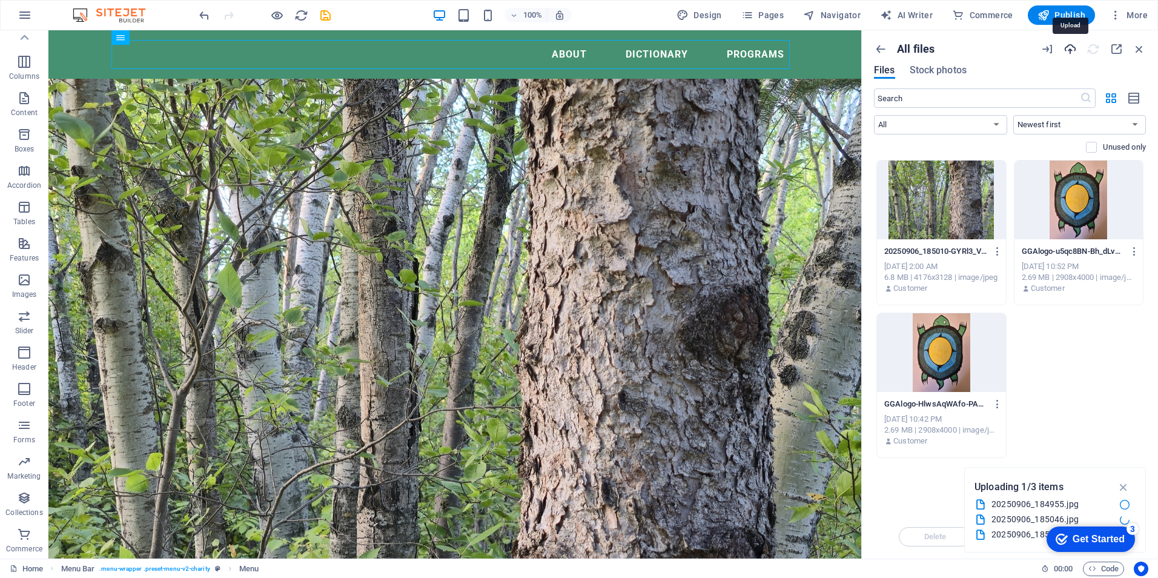
click at [1071, 48] on icon "button" at bounding box center [1069, 48] width 13 height 13
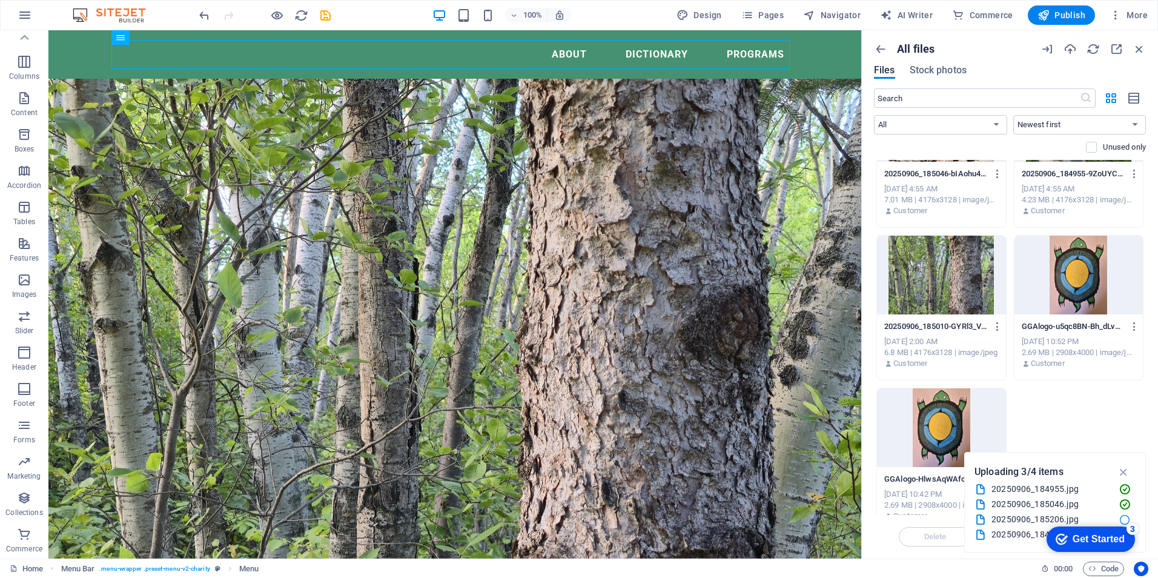
scroll to position [96, 0]
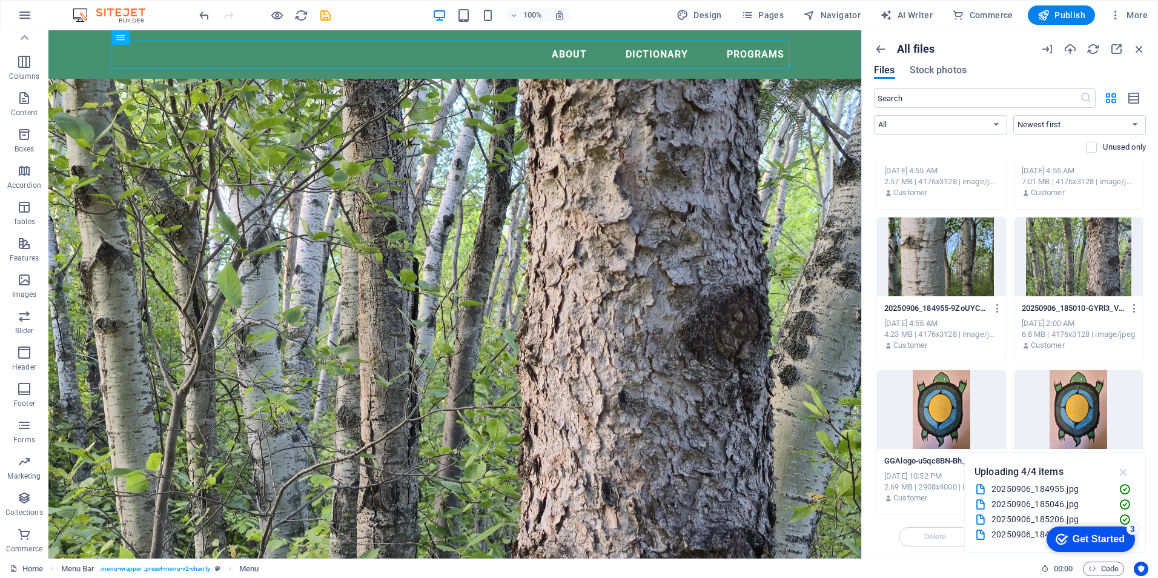
click at [1119, 468] on icon "button" at bounding box center [1123, 471] width 14 height 13
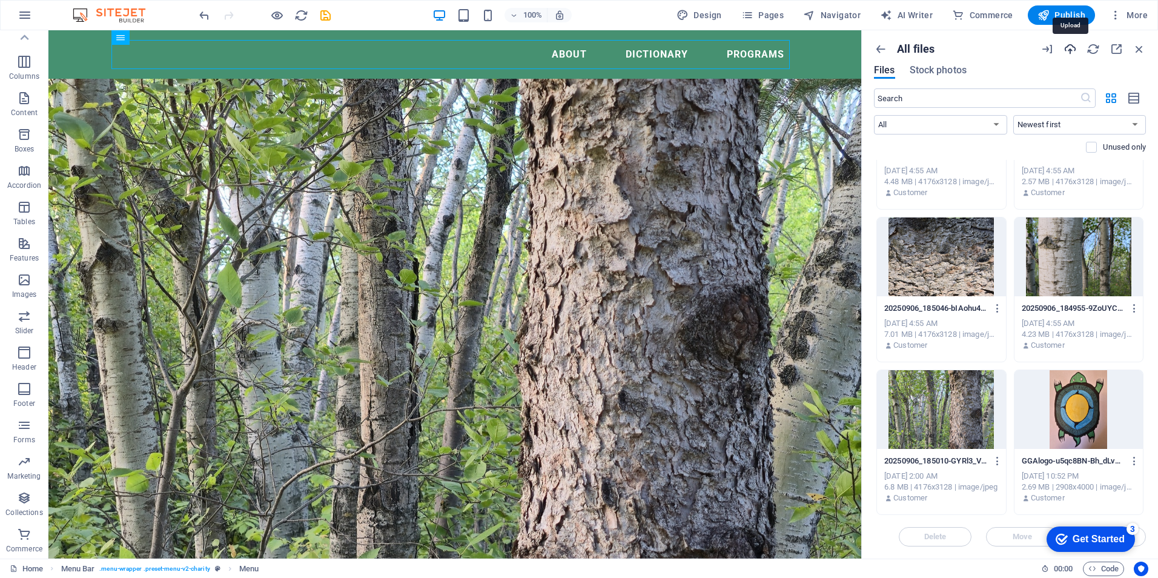
click at [1072, 48] on icon "button" at bounding box center [1069, 48] width 13 height 13
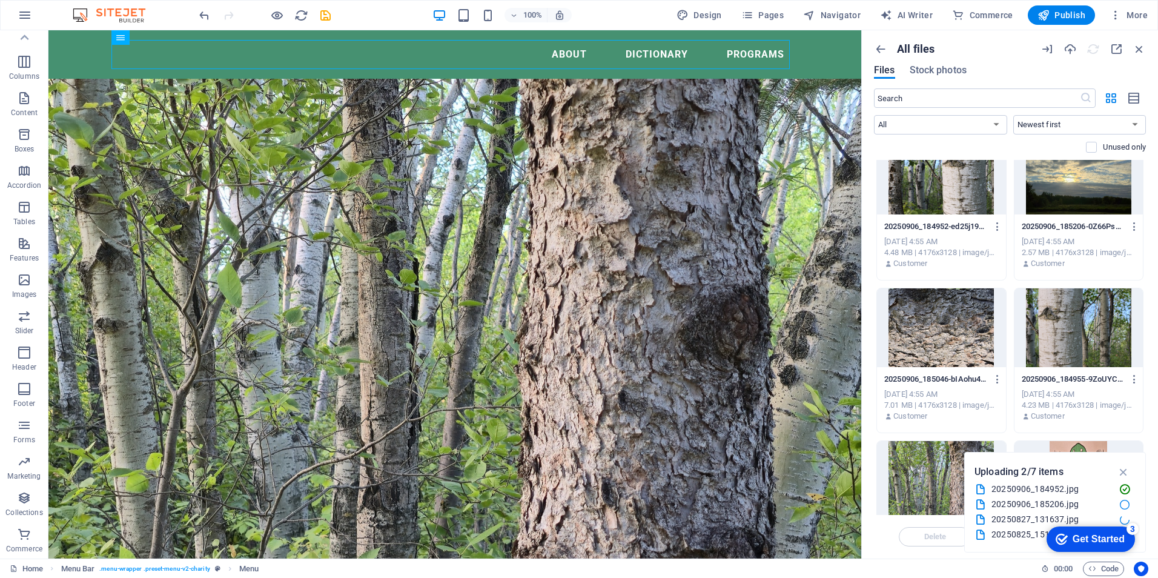
scroll to position [0, 0]
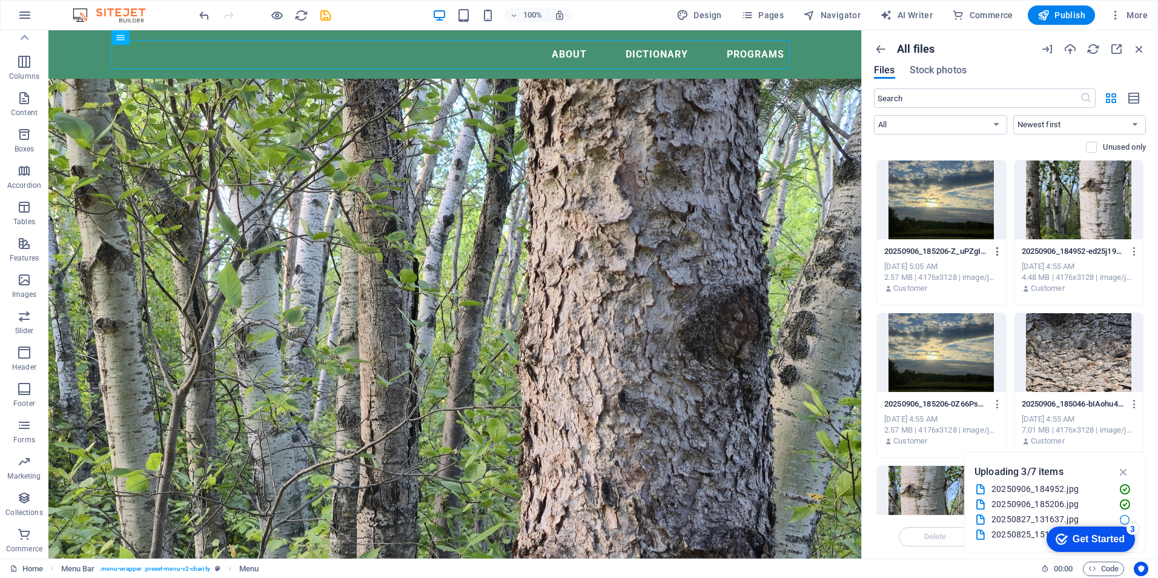
click at [995, 250] on icon "button" at bounding box center [998, 251] width 12 height 11
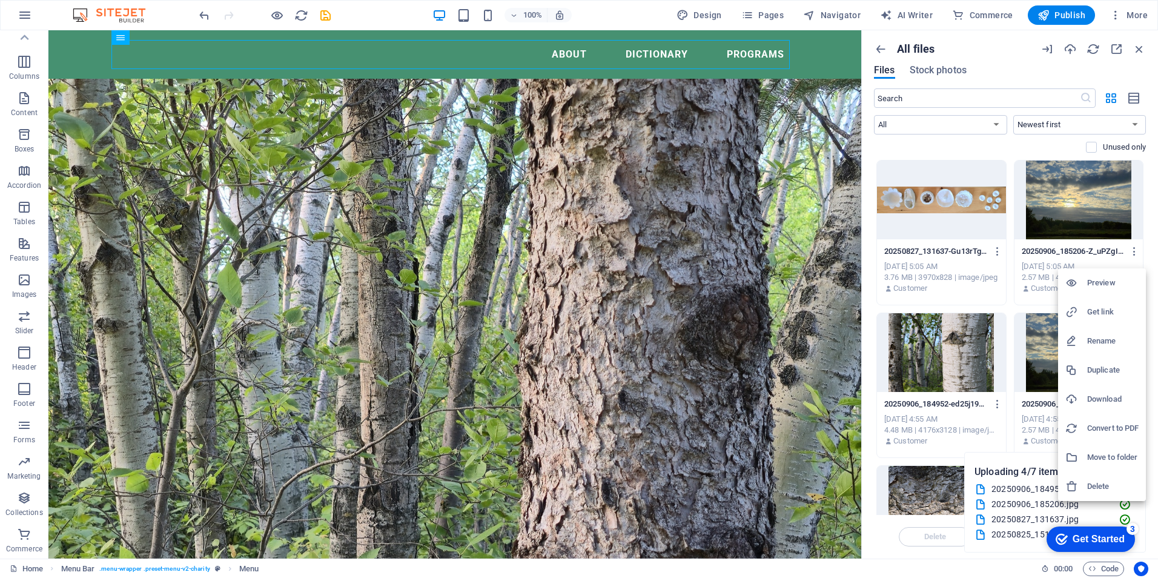
click at [1132, 251] on div at bounding box center [579, 289] width 1158 height 578
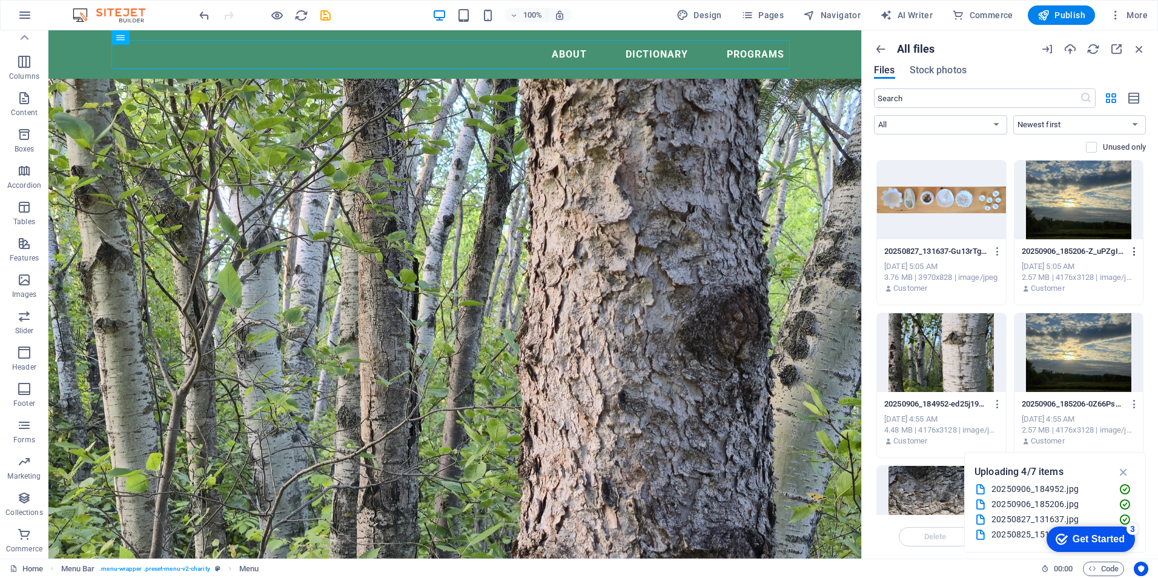
click at [1132, 250] on icon "button" at bounding box center [1135, 251] width 12 height 11
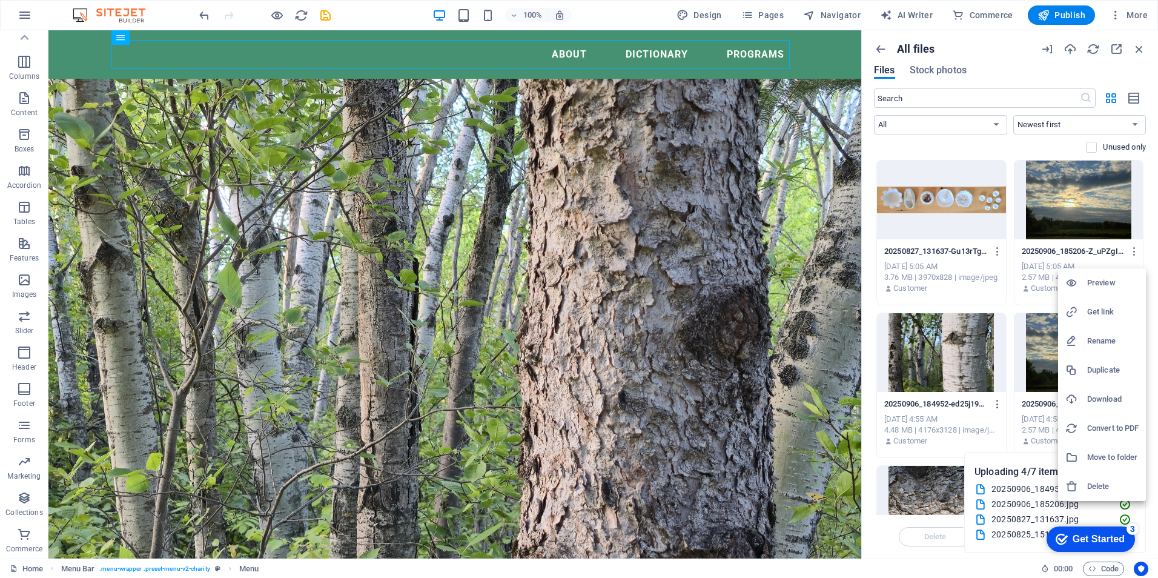
click at [1106, 481] on h6 "Delete" at bounding box center [1112, 486] width 51 height 15
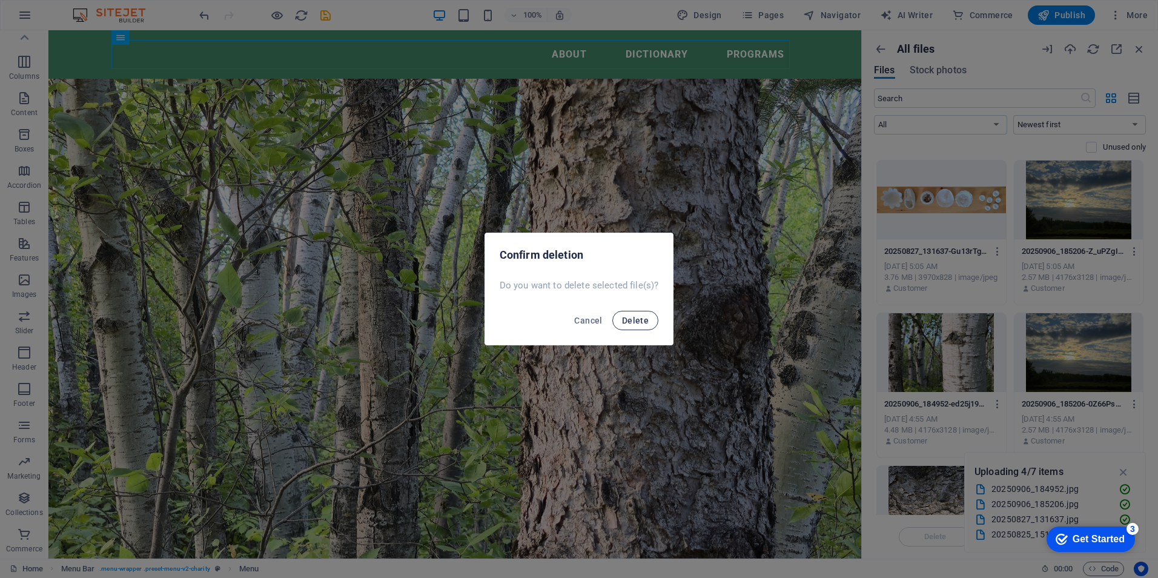
click at [632, 317] on span "Delete" at bounding box center [635, 320] width 27 height 10
